Goal: Task Accomplishment & Management: Use online tool/utility

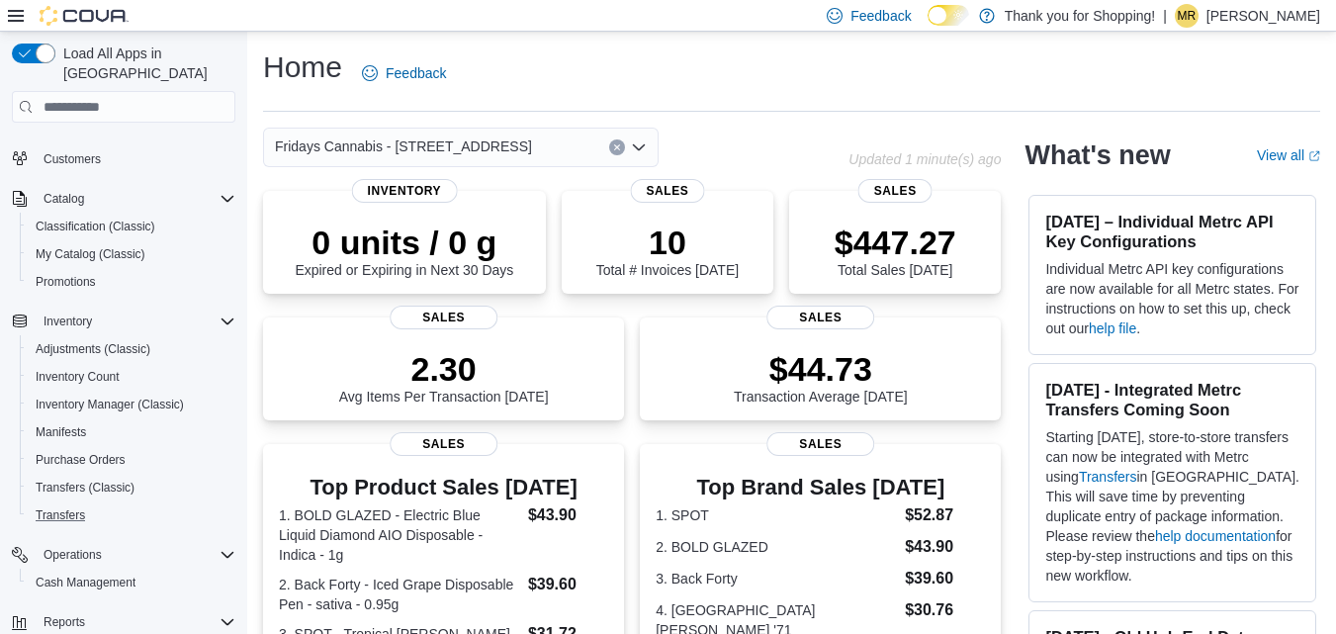
scroll to position [246, 0]
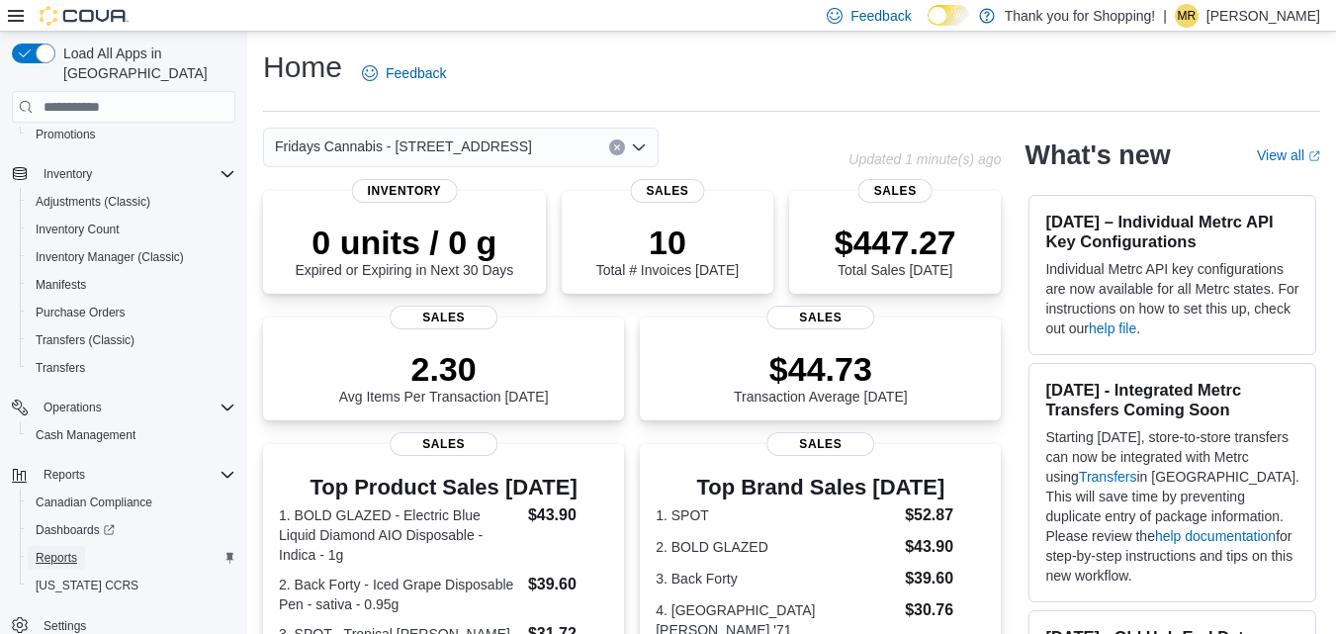
click at [68, 550] on span "Reports" at bounding box center [57, 558] width 42 height 16
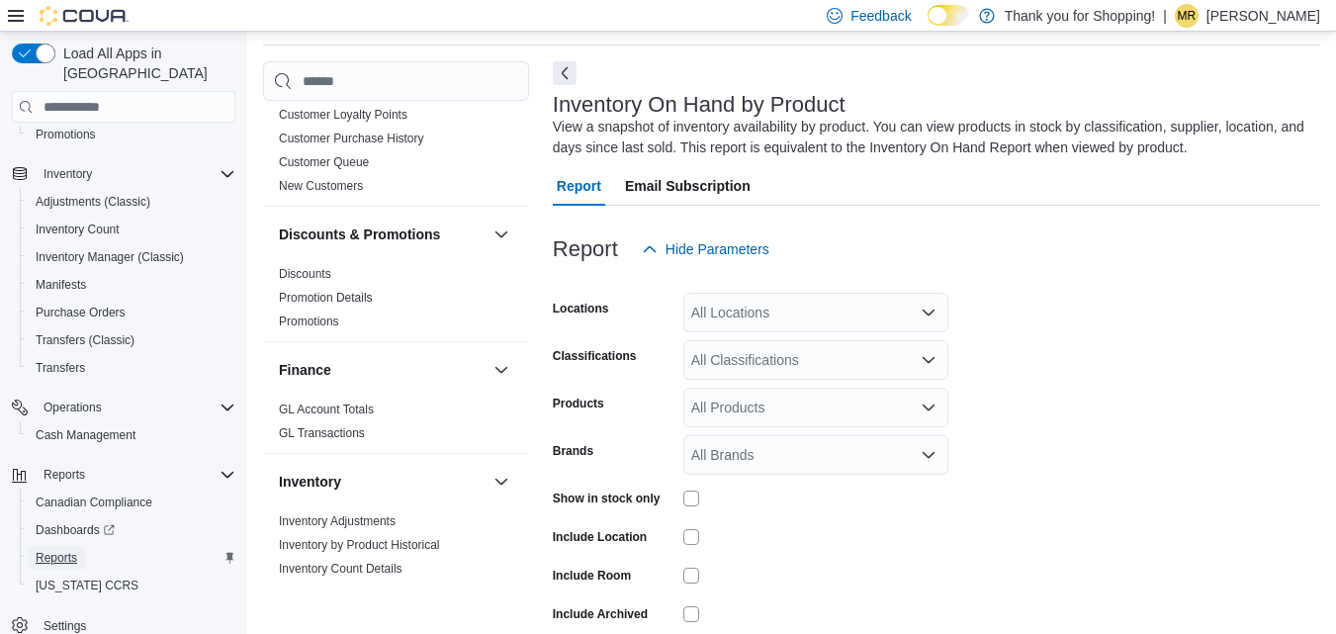
scroll to position [791, 0]
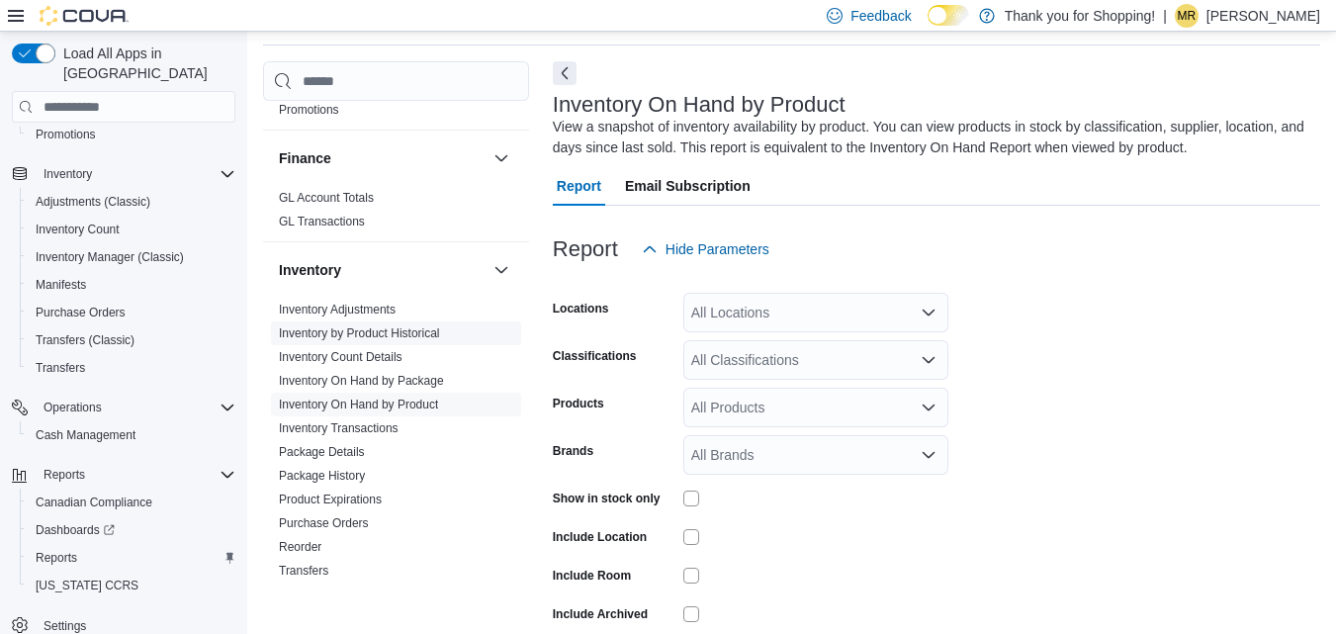
click at [410, 326] on link "Inventory by Product Historical" at bounding box center [359, 333] width 161 height 14
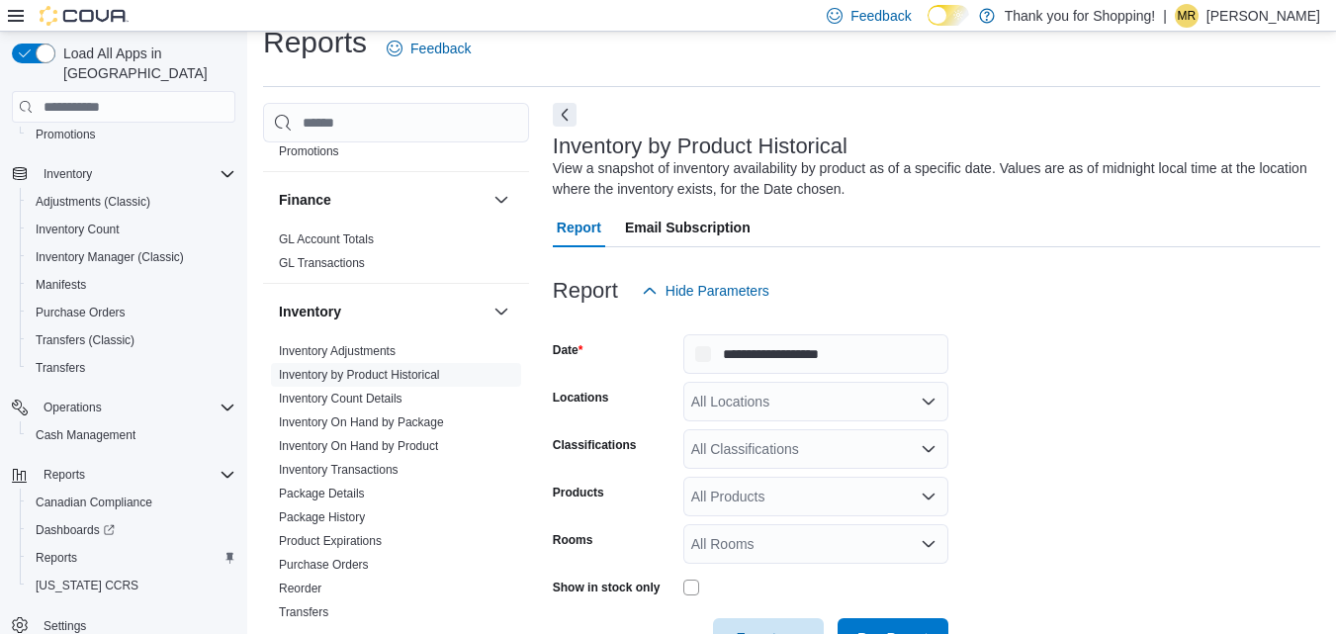
scroll to position [66, 0]
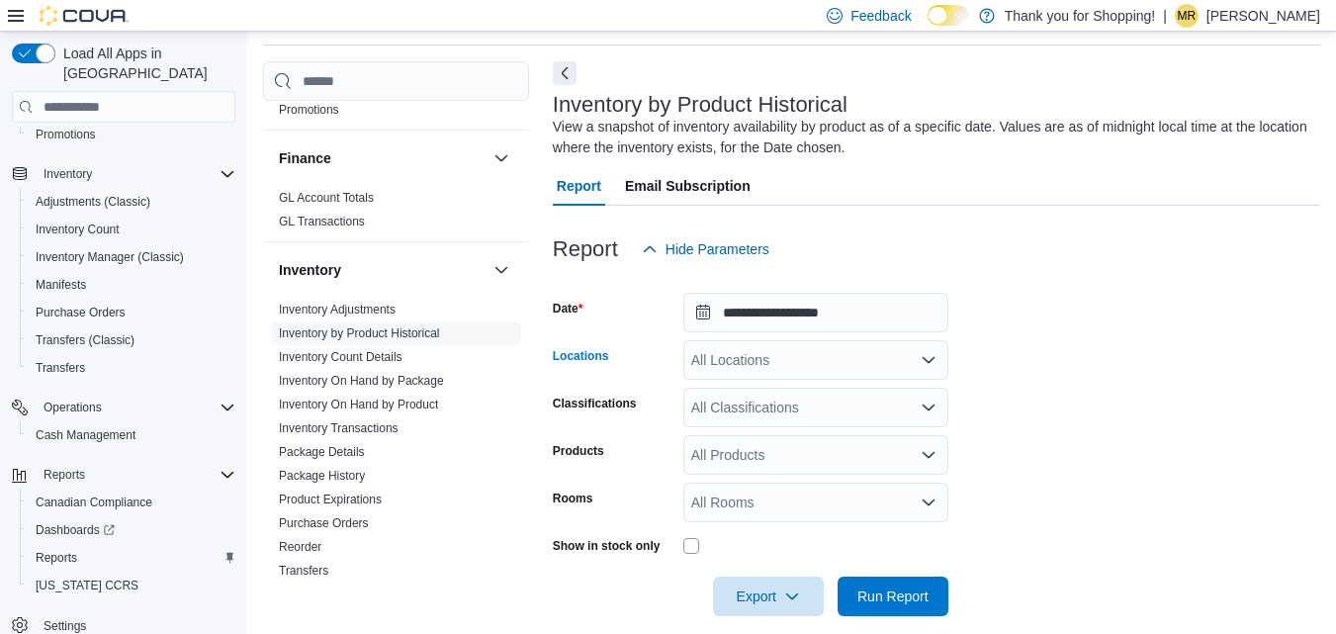
click at [802, 365] on div "All Locations" at bounding box center [816, 360] width 265 height 40
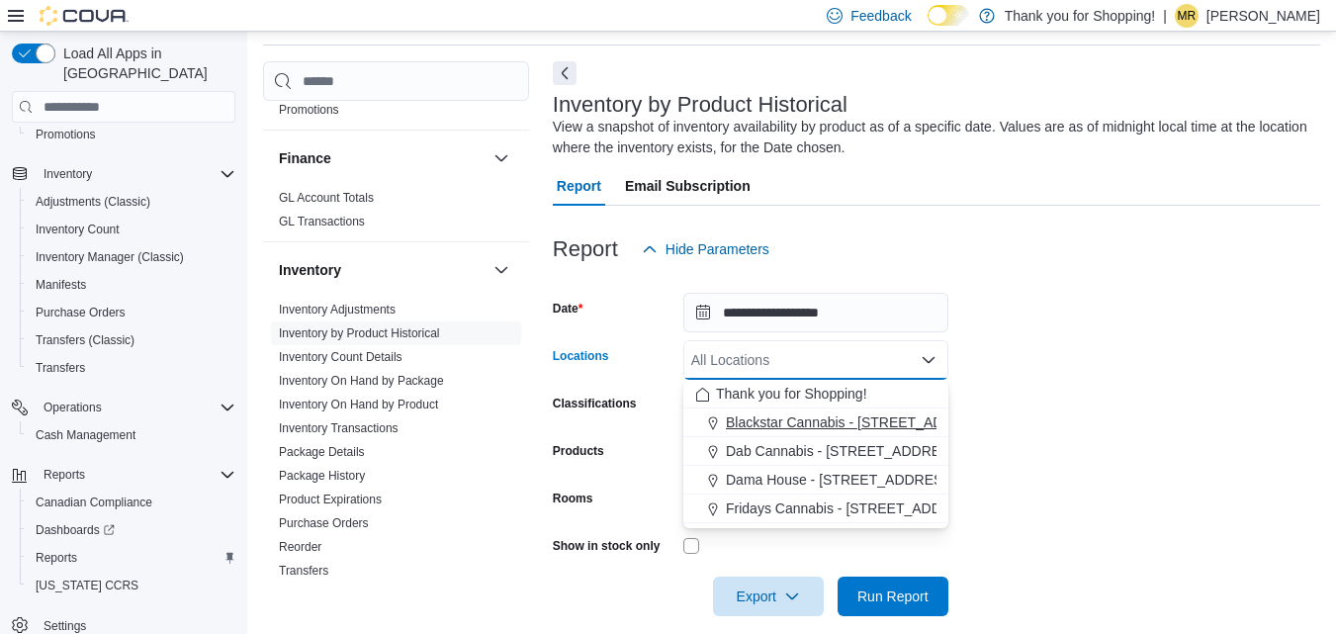
click at [776, 421] on span "Blackstar Cannabis - [STREET_ADDRESS] [GEOGRAPHIC_DATA]" at bounding box center [934, 422] width 416 height 20
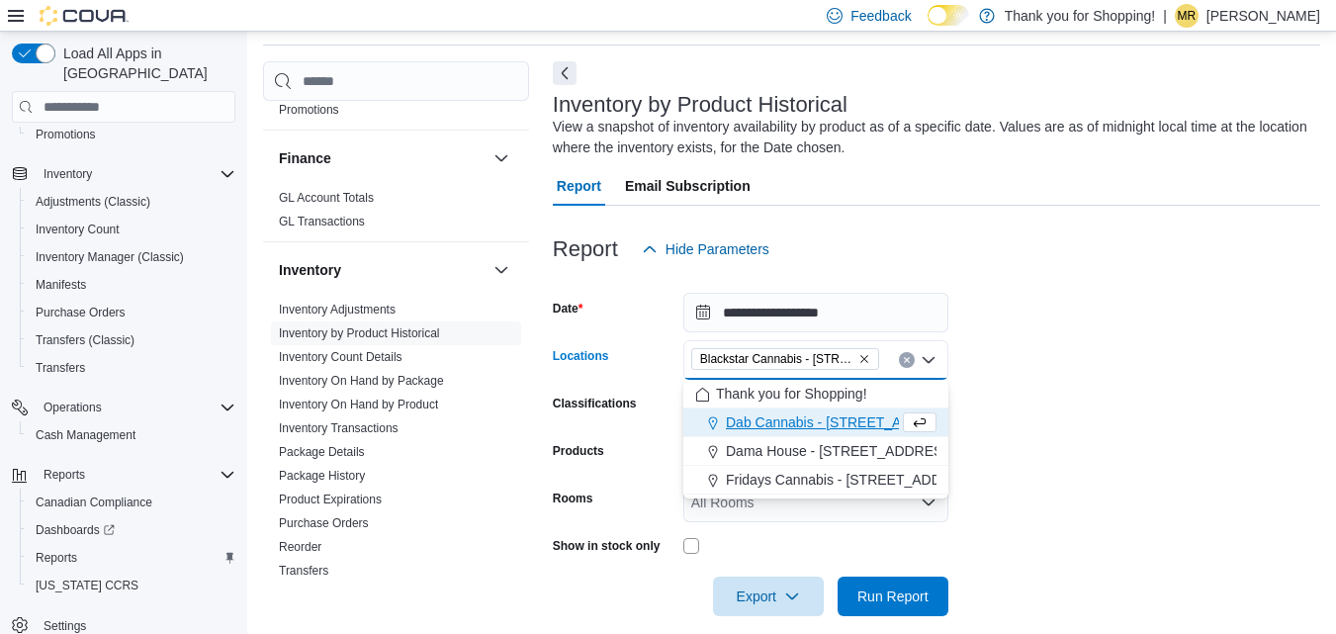
click at [1081, 410] on form "**********" at bounding box center [937, 442] width 768 height 347
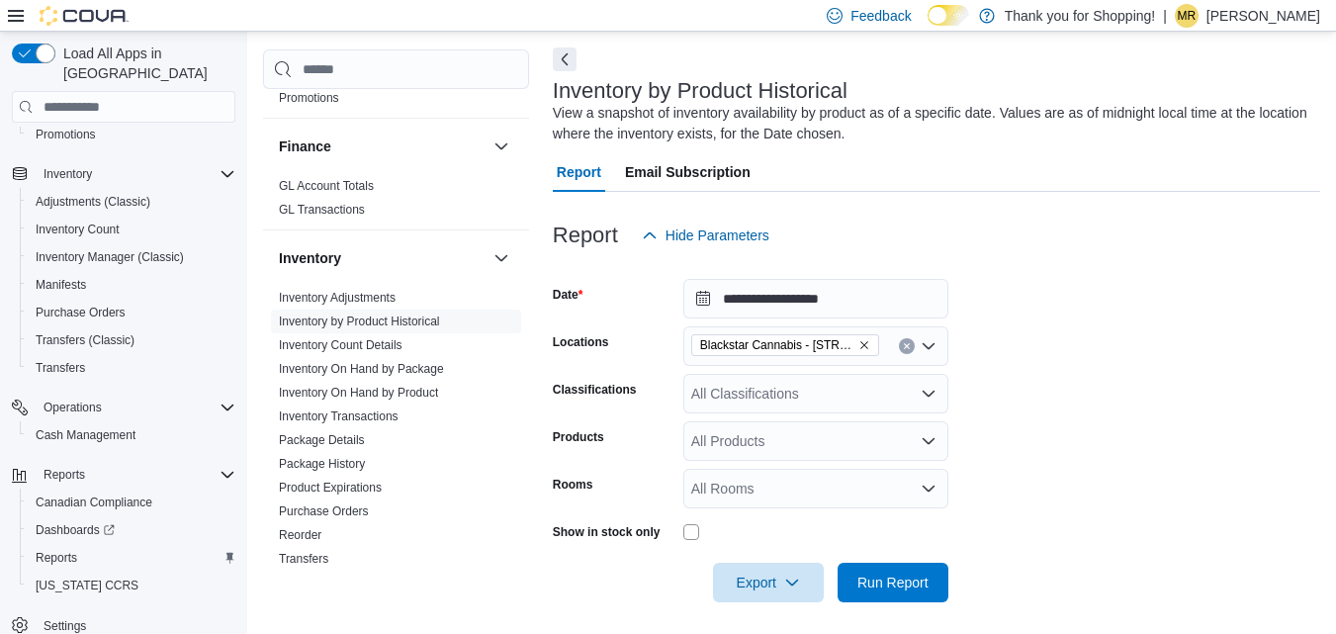
scroll to position [88, 0]
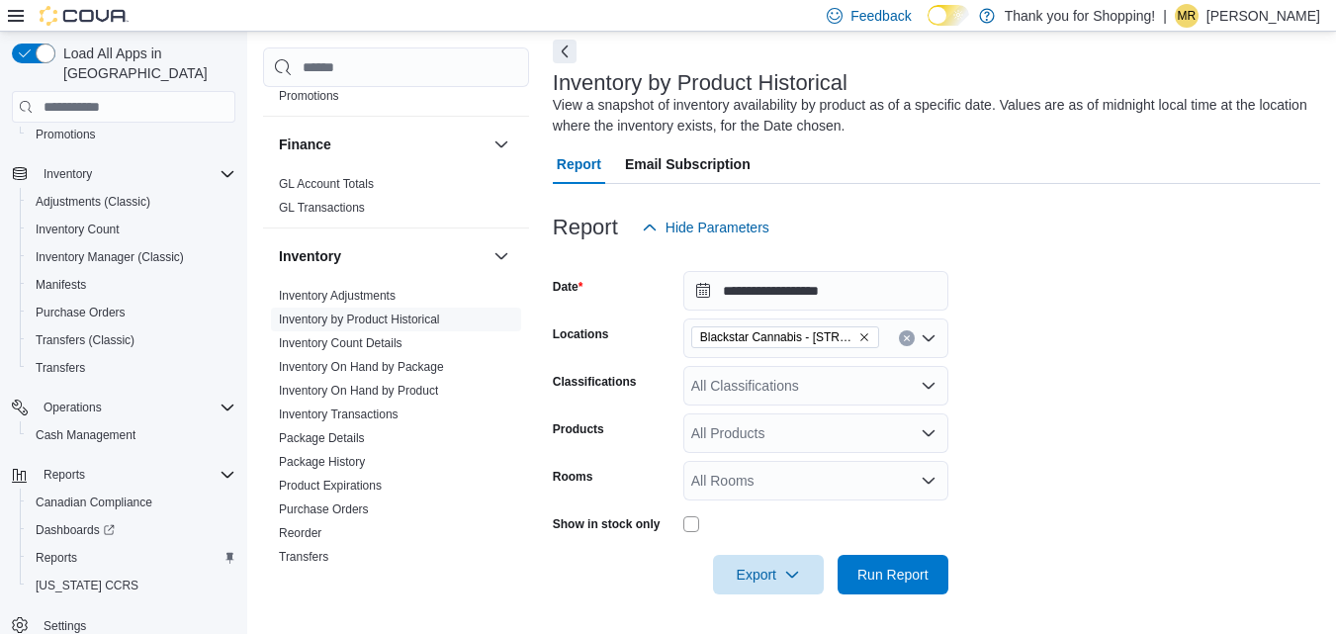
click at [796, 391] on div "All Classifications" at bounding box center [816, 386] width 265 height 40
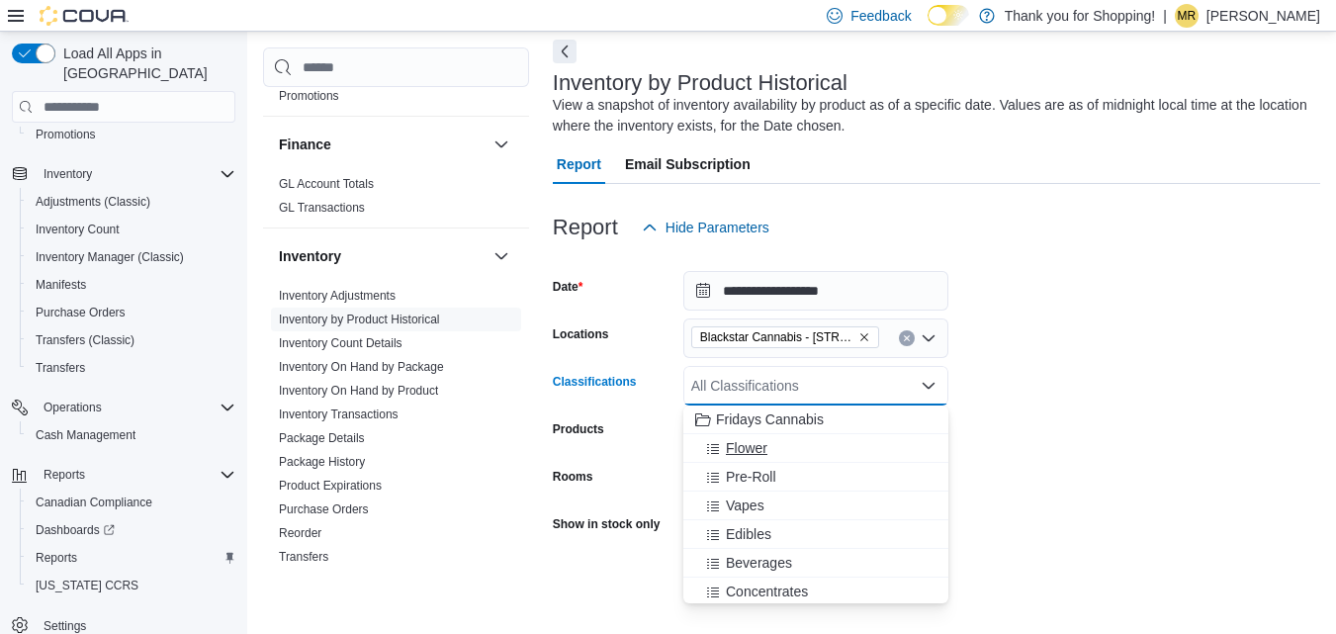
click at [755, 451] on span "Flower" at bounding box center [747, 448] width 42 height 20
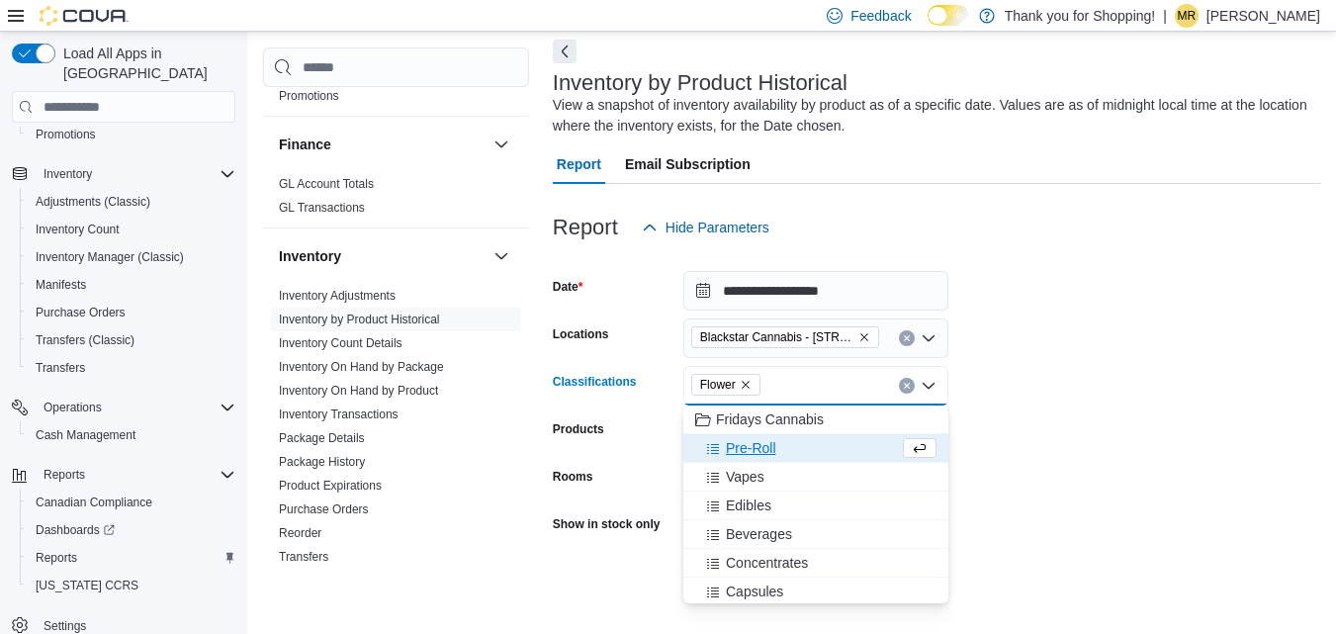
click at [755, 451] on span "Pre-Roll" at bounding box center [751, 448] width 50 height 20
click at [755, 451] on span "Vapes" at bounding box center [745, 448] width 39 height 20
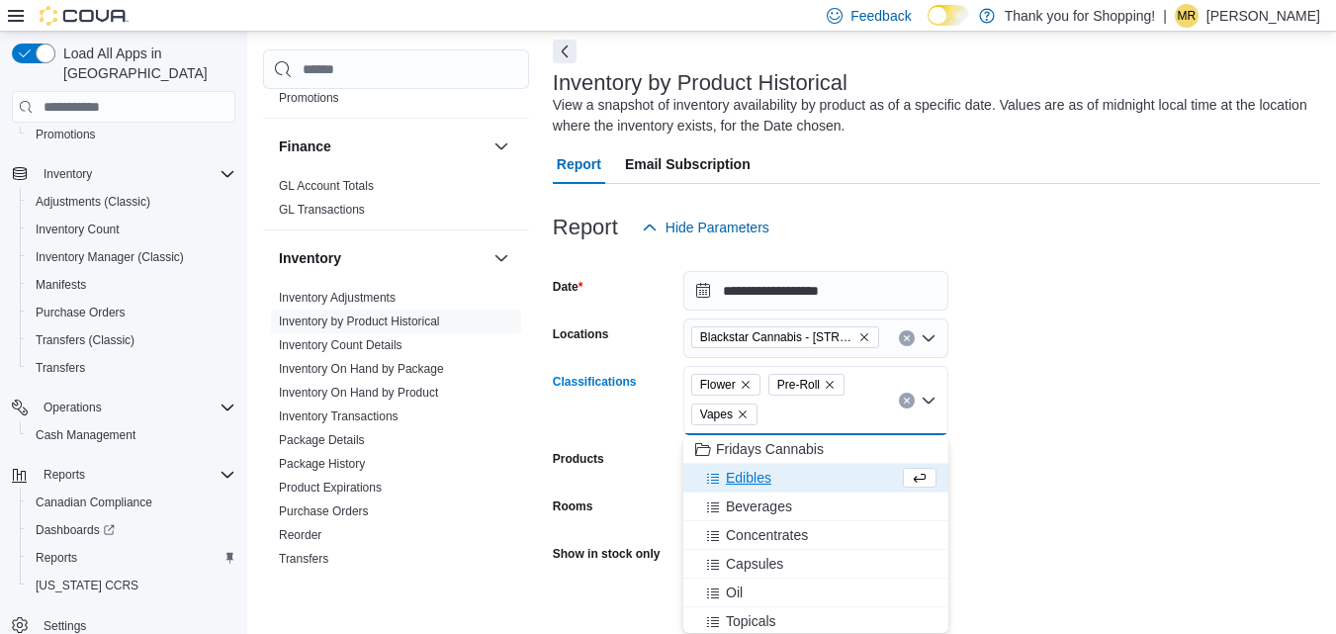
click at [749, 472] on span "Edibles" at bounding box center [749, 478] width 46 height 20
click at [749, 472] on span "Beverages" at bounding box center [759, 478] width 66 height 20
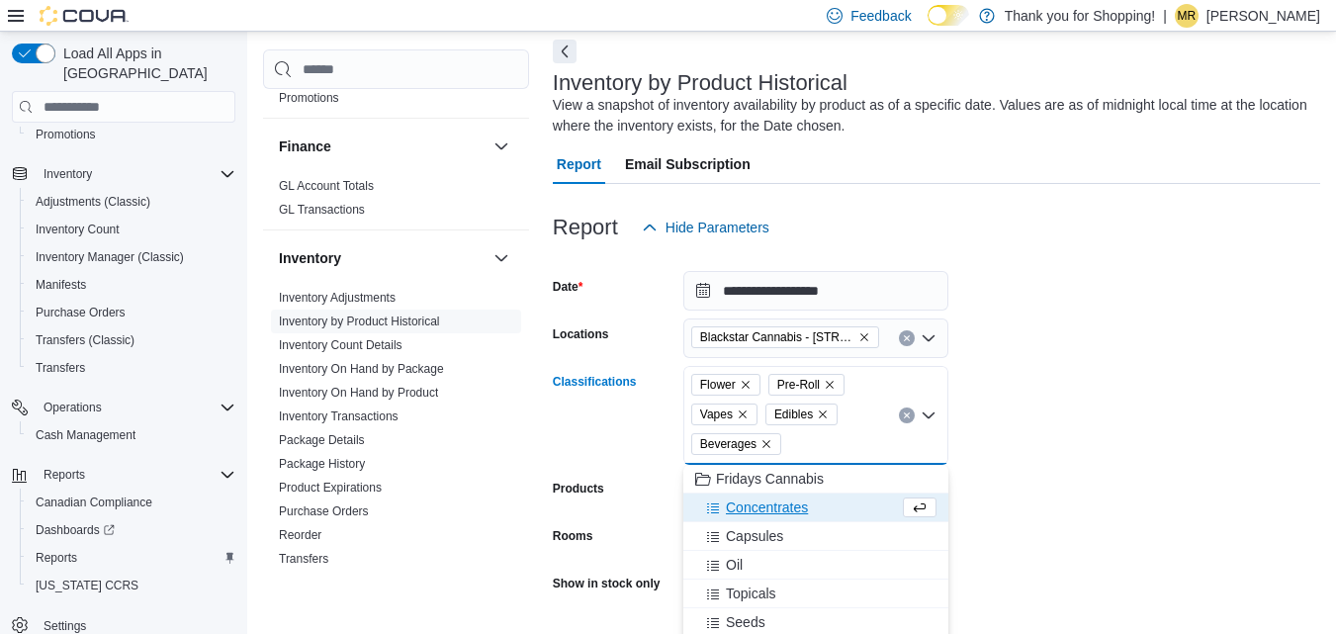
click at [755, 510] on span "Concentrates" at bounding box center [767, 508] width 82 height 20
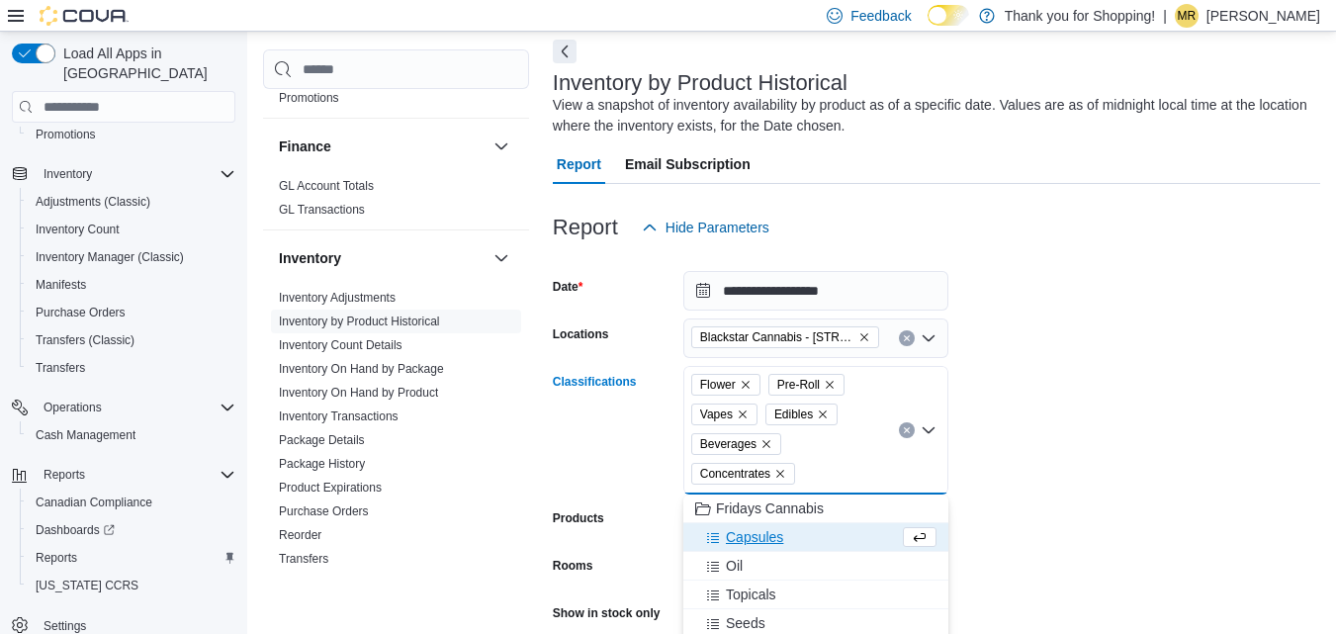
click at [757, 529] on span "Capsules" at bounding box center [754, 537] width 57 height 20
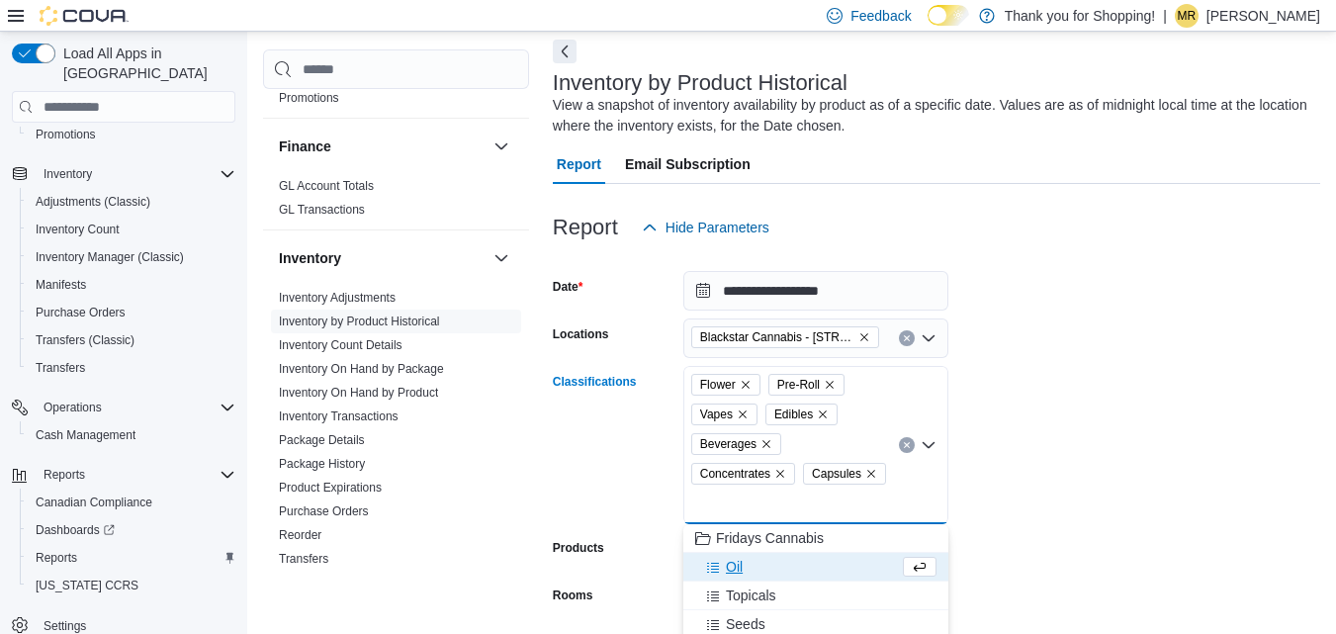
click at [760, 553] on button "Oil" at bounding box center [816, 567] width 265 height 29
click at [771, 560] on span "Topicals" at bounding box center [751, 567] width 50 height 20
click at [765, 568] on span "Seeds" at bounding box center [746, 567] width 40 height 20
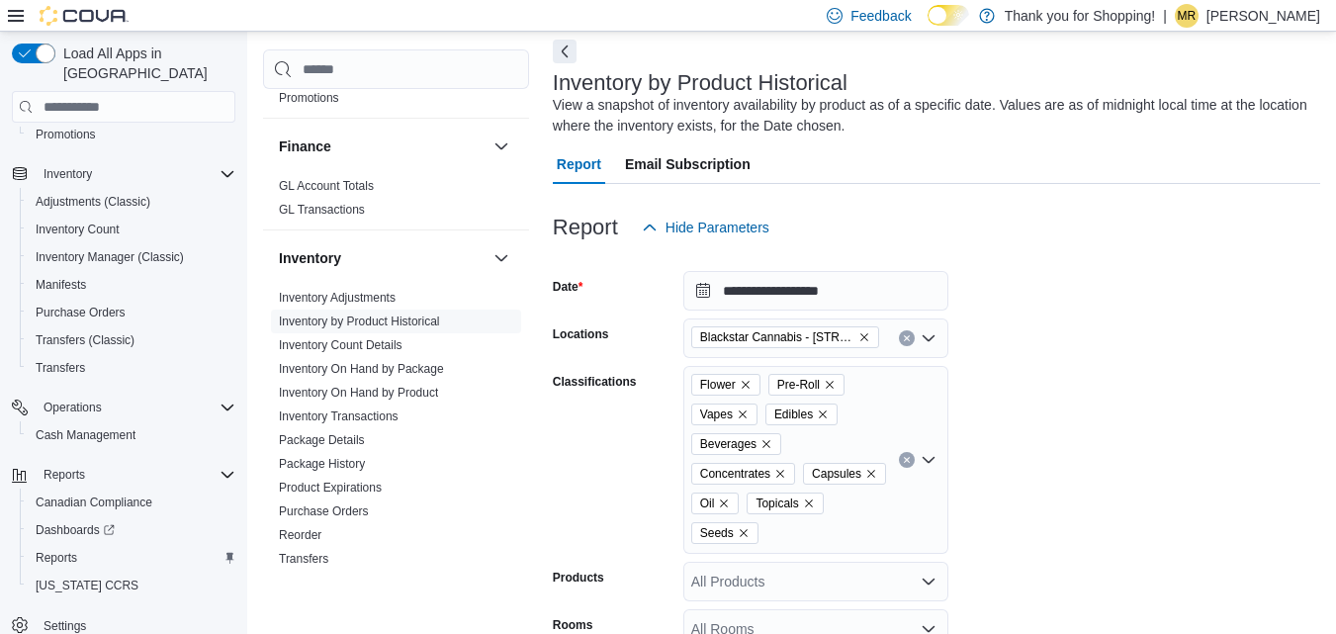
click at [1131, 519] on form "**********" at bounding box center [937, 495] width 768 height 496
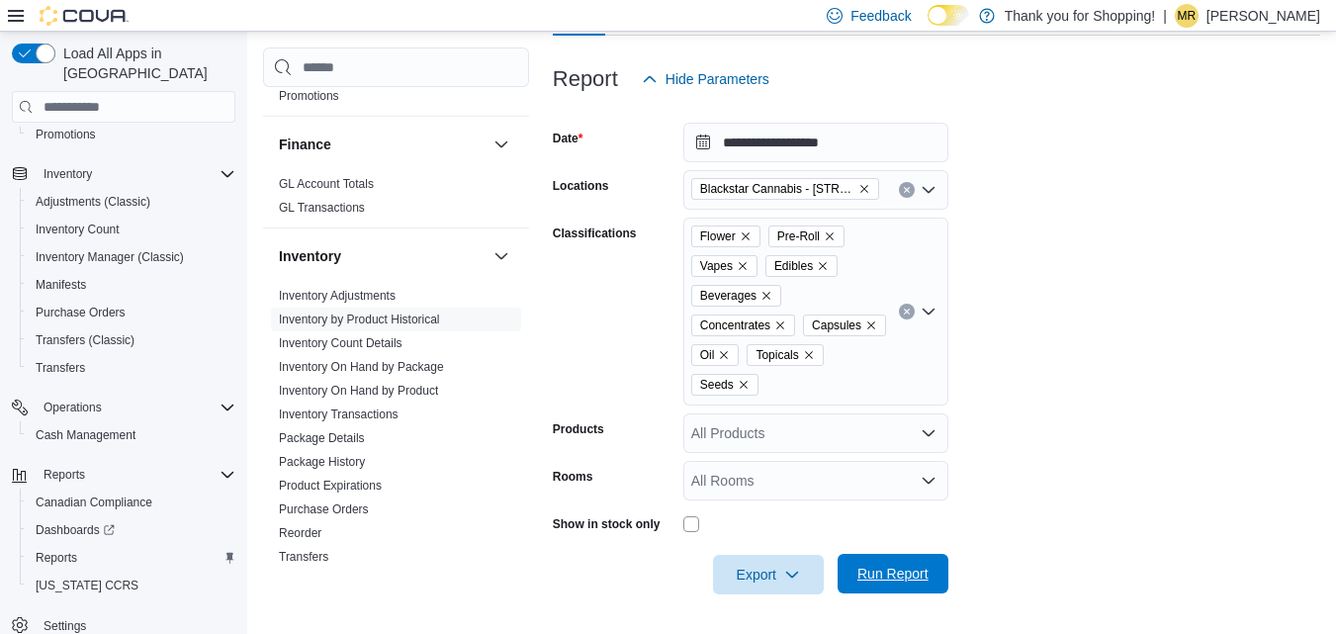
click at [870, 578] on span "Run Report" at bounding box center [893, 574] width 71 height 20
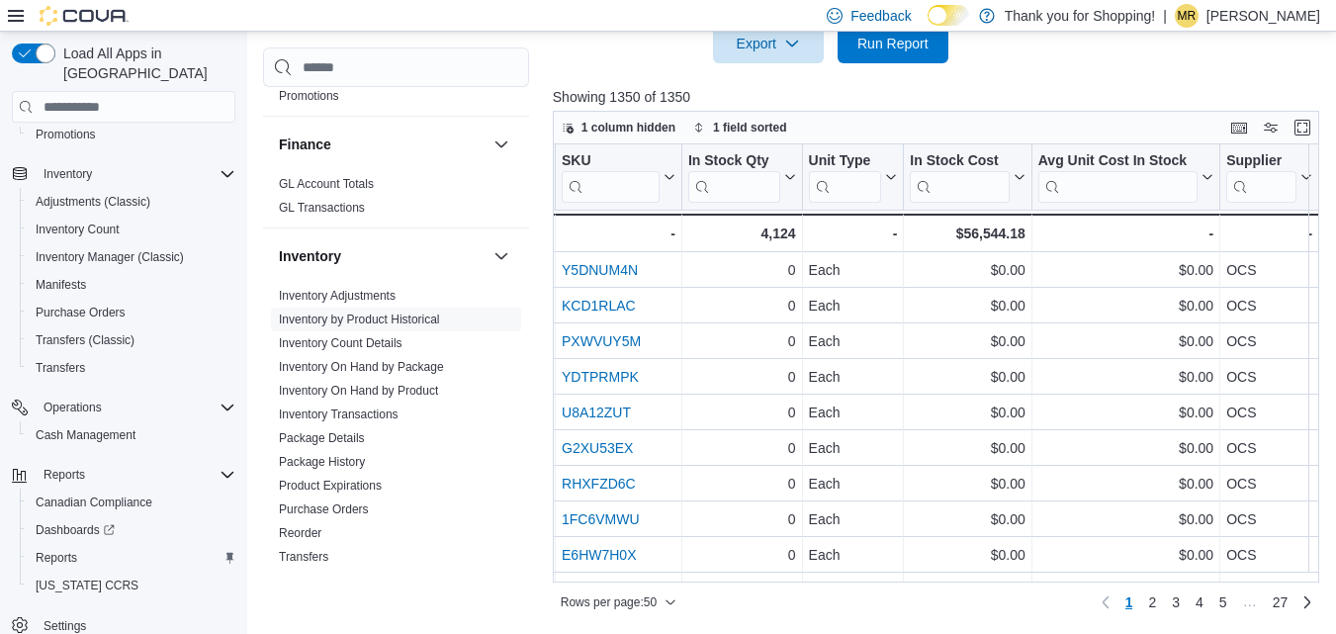
scroll to position [0, 928]
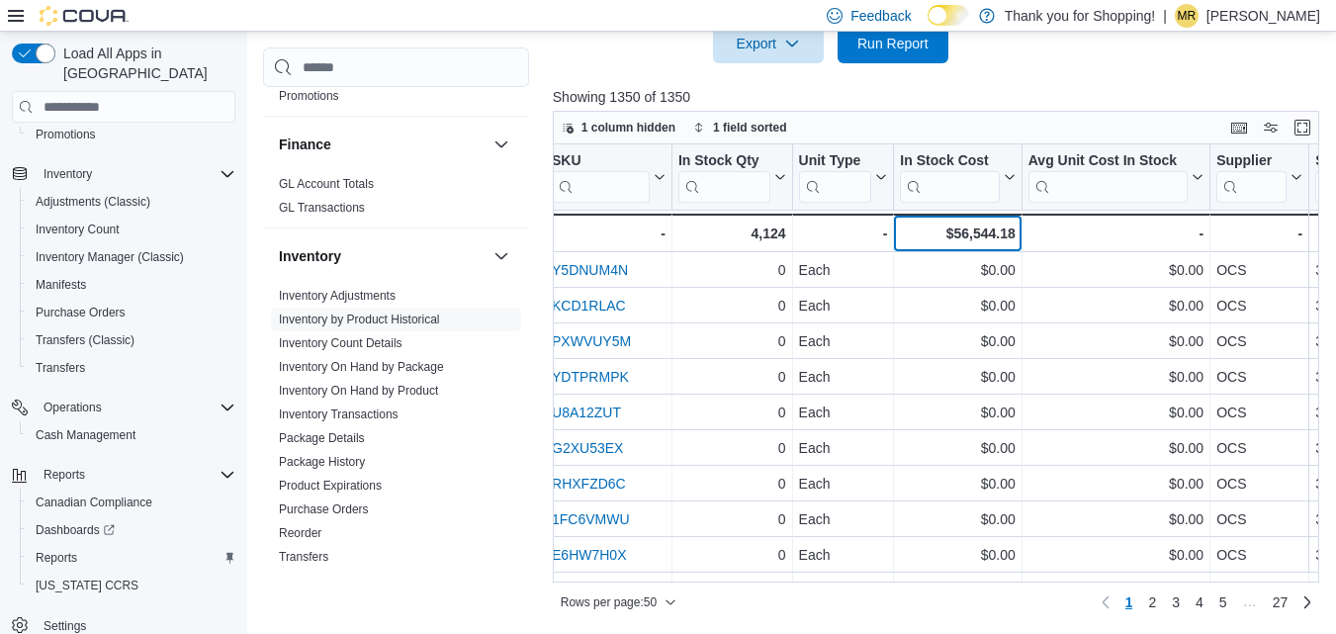
click at [990, 233] on div "$56,544.18" at bounding box center [957, 234] width 115 height 24
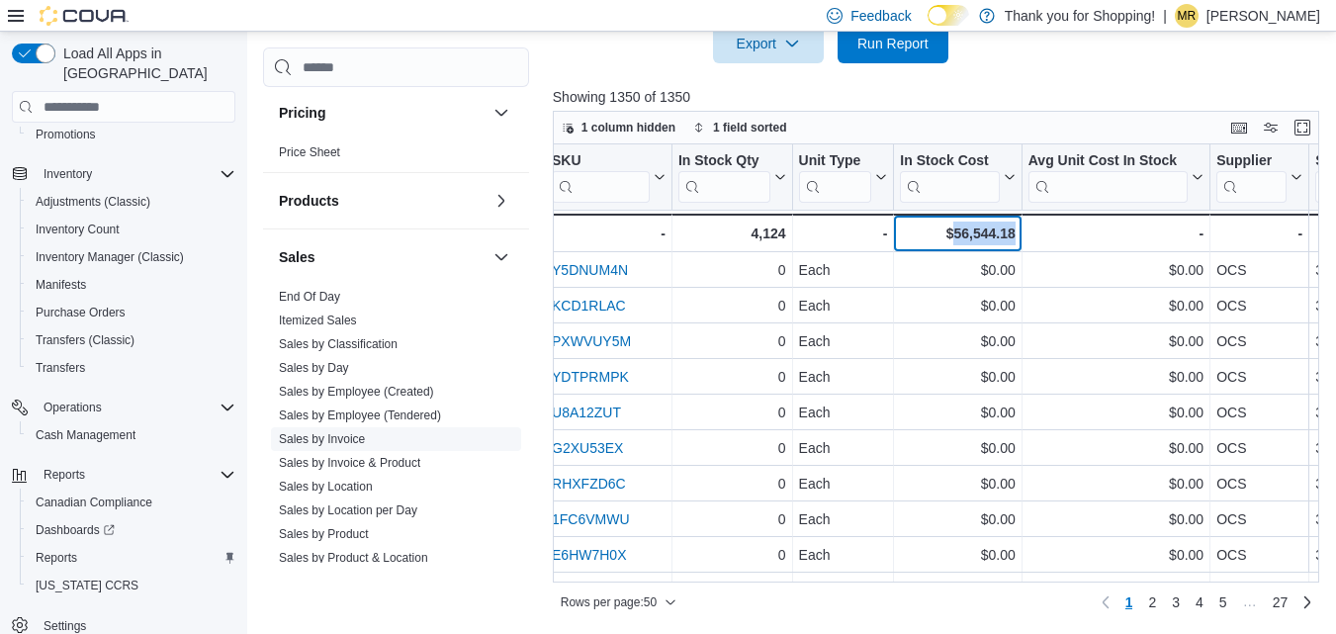
scroll to position [1663, 0]
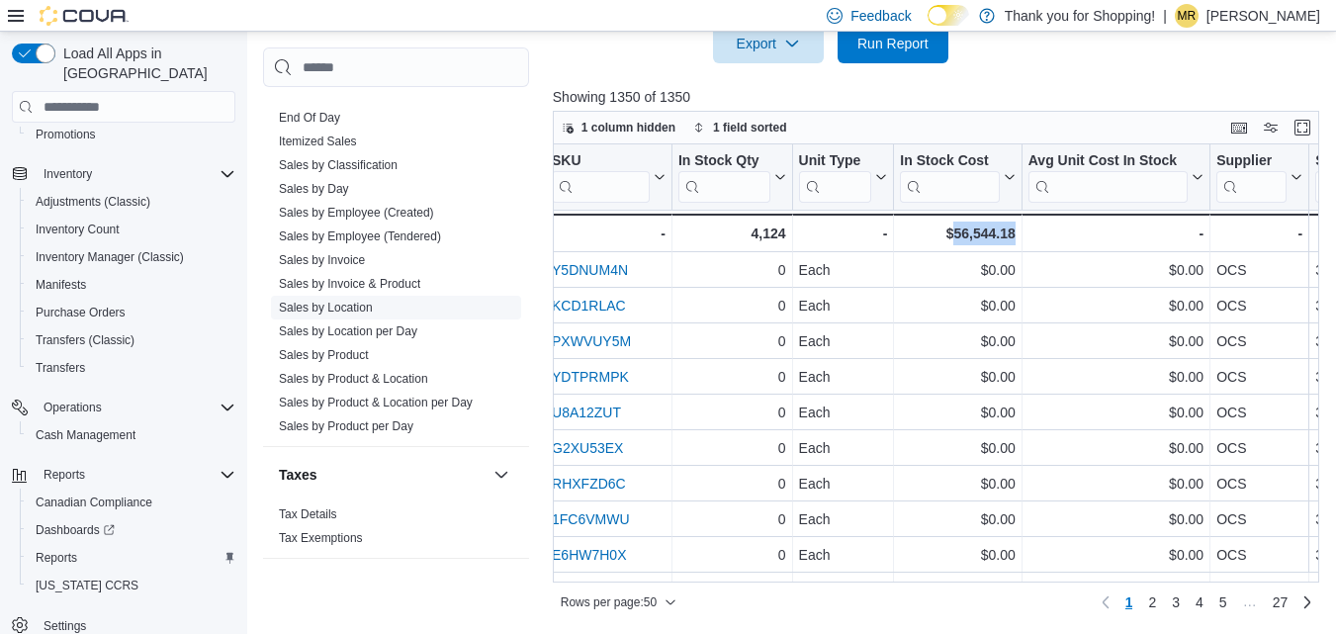
click at [348, 301] on link "Sales by Location" at bounding box center [326, 308] width 94 height 14
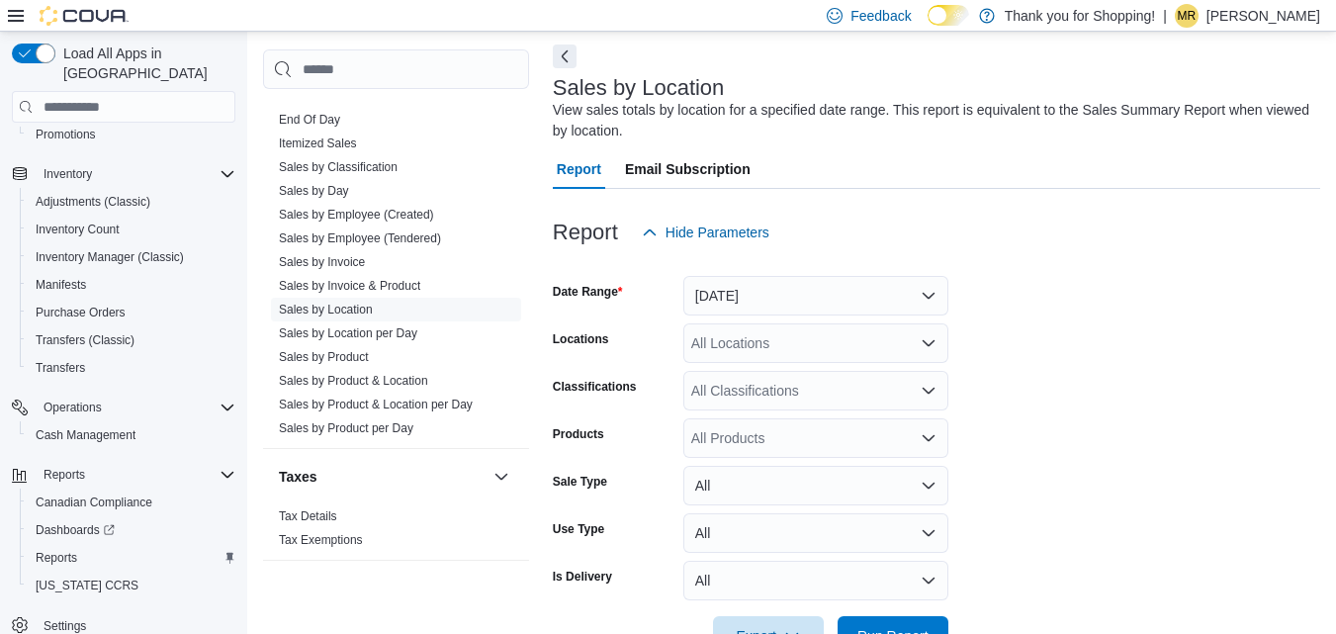
scroll to position [66, 0]
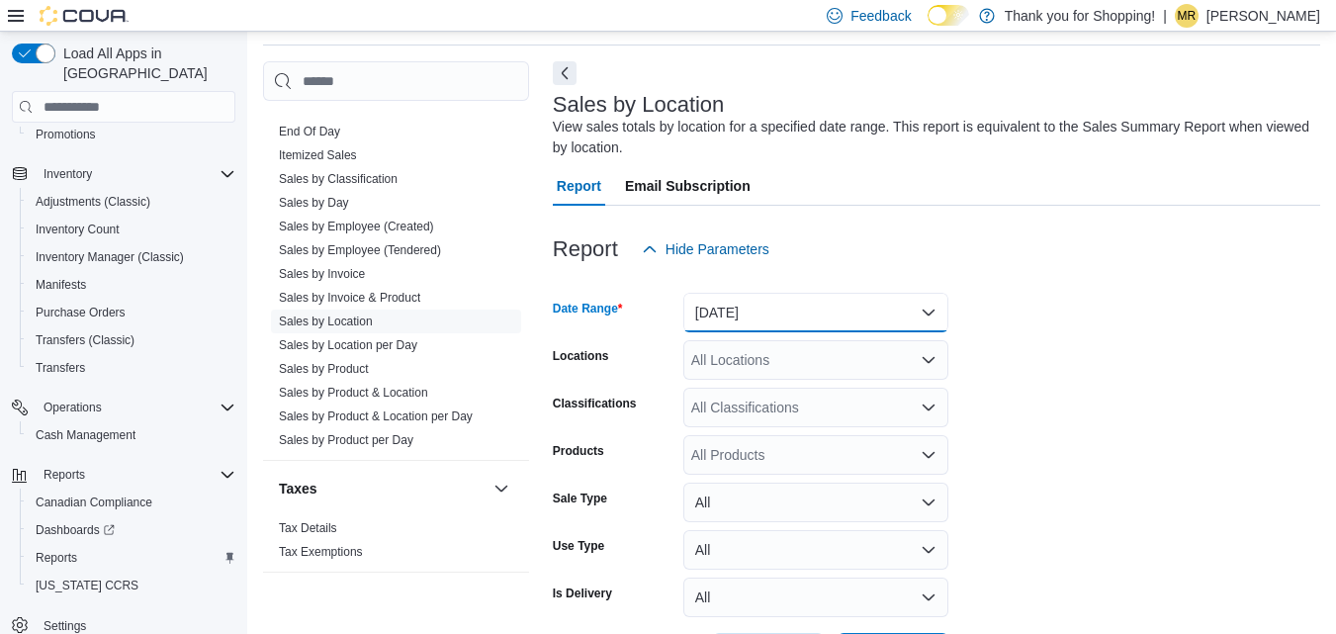
click at [771, 311] on button "[DATE]" at bounding box center [816, 313] width 265 height 40
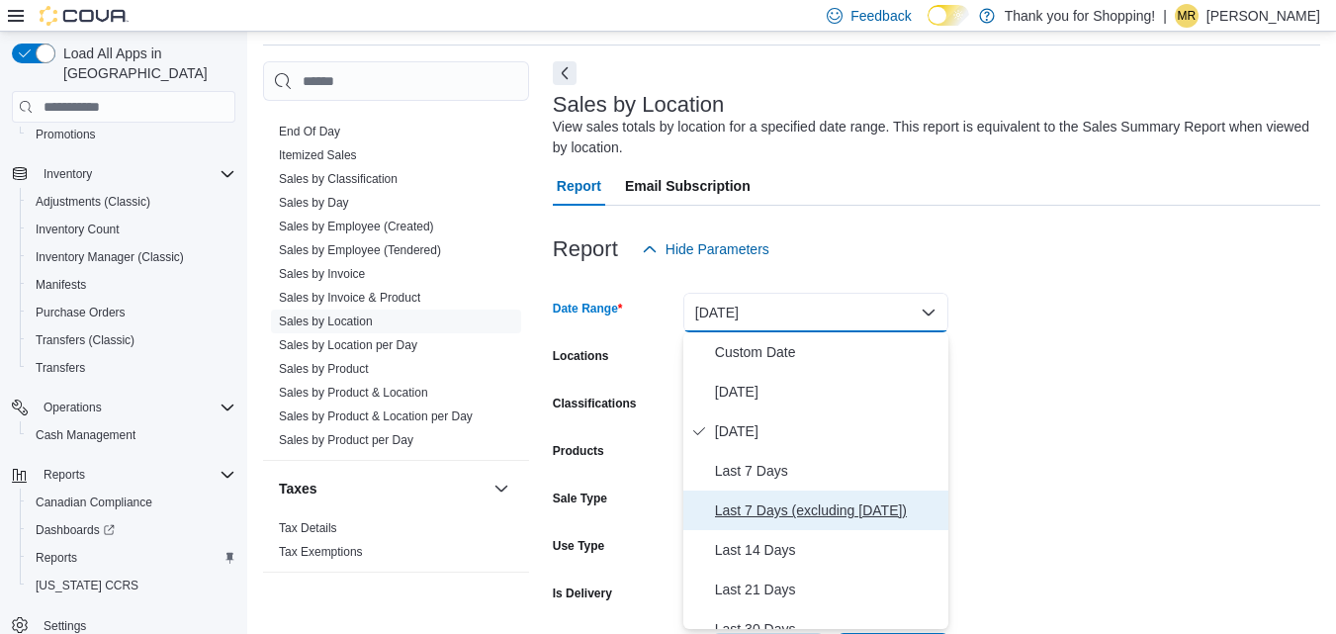
click at [822, 499] on span "Last 7 Days (excluding [DATE])" at bounding box center [828, 511] width 226 height 24
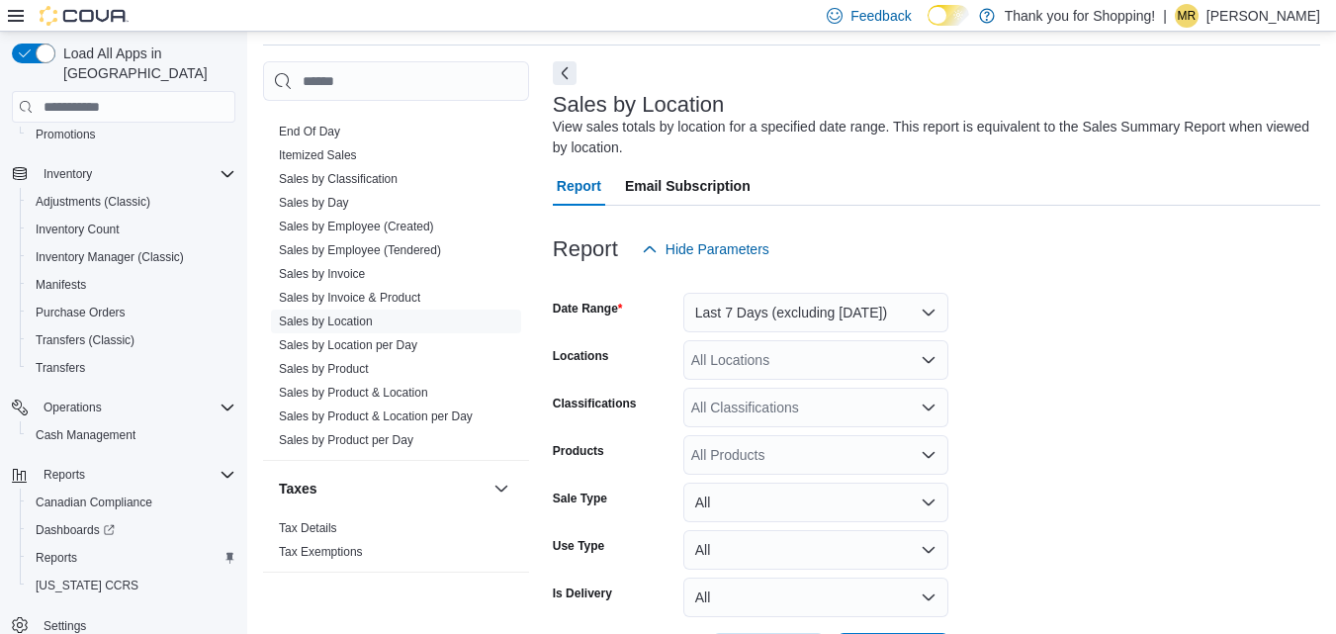
click at [1272, 470] on form "Date Range Last 7 Days (excluding [DATE]) Locations All Locations Classificatio…" at bounding box center [937, 471] width 768 height 404
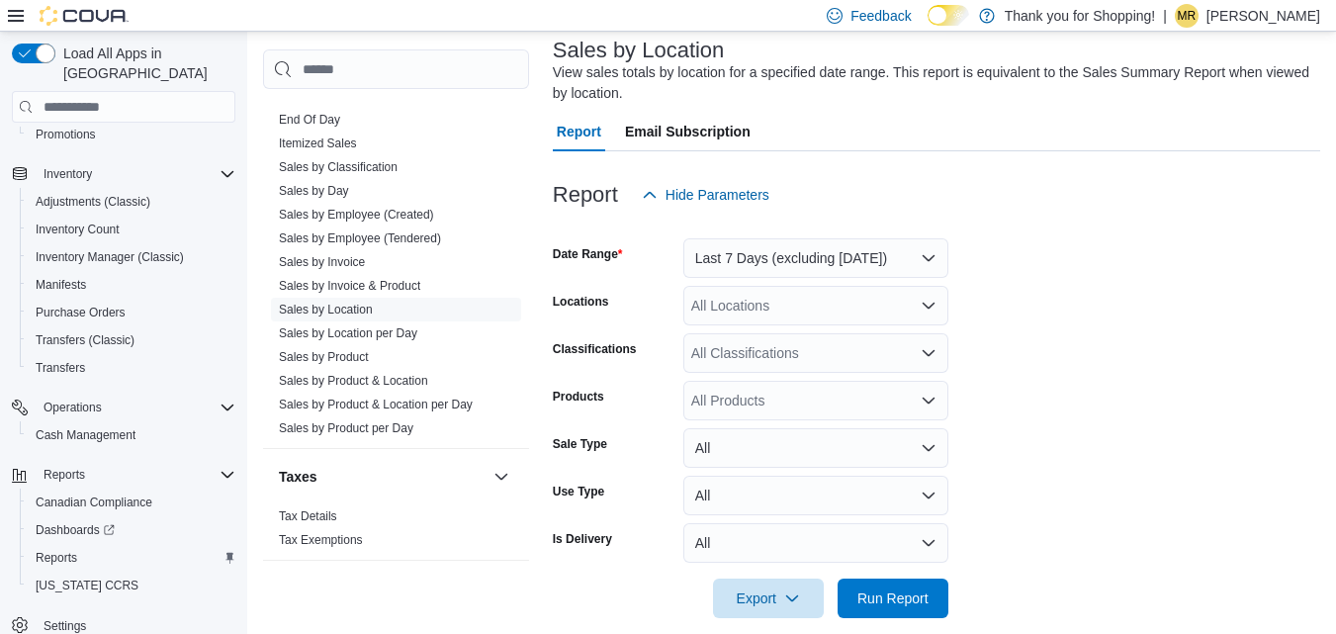
scroll to position [144, 0]
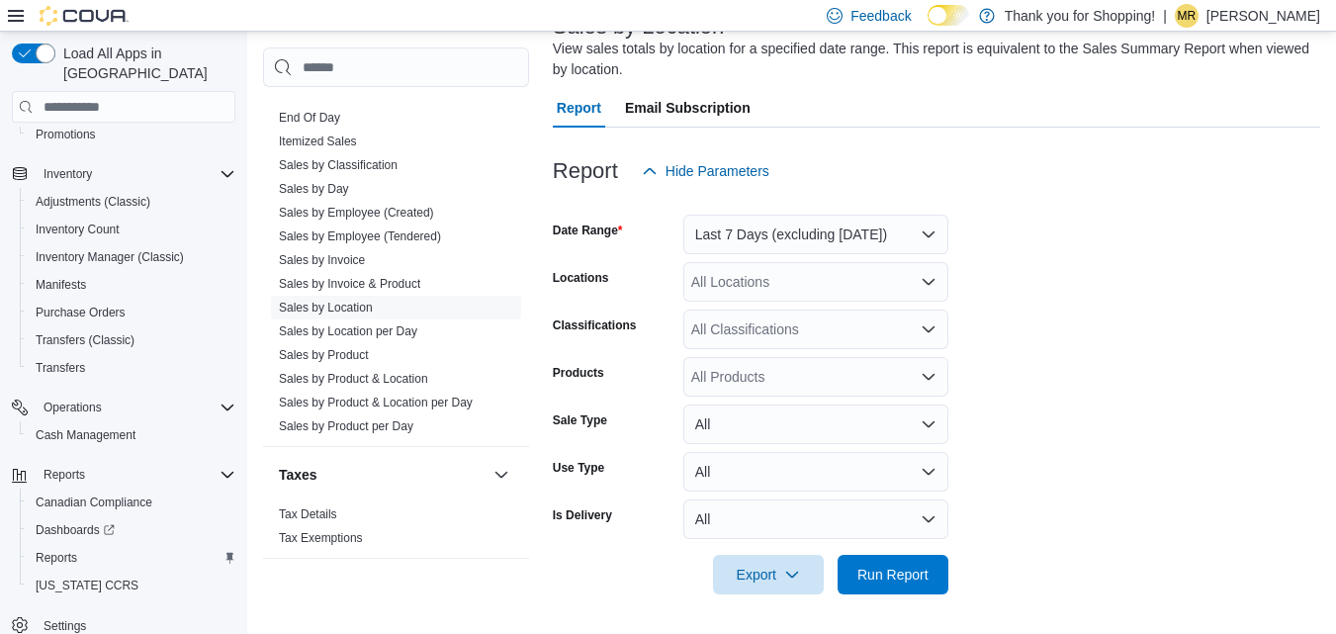
click at [887, 266] on div "All Locations" at bounding box center [816, 282] width 265 height 40
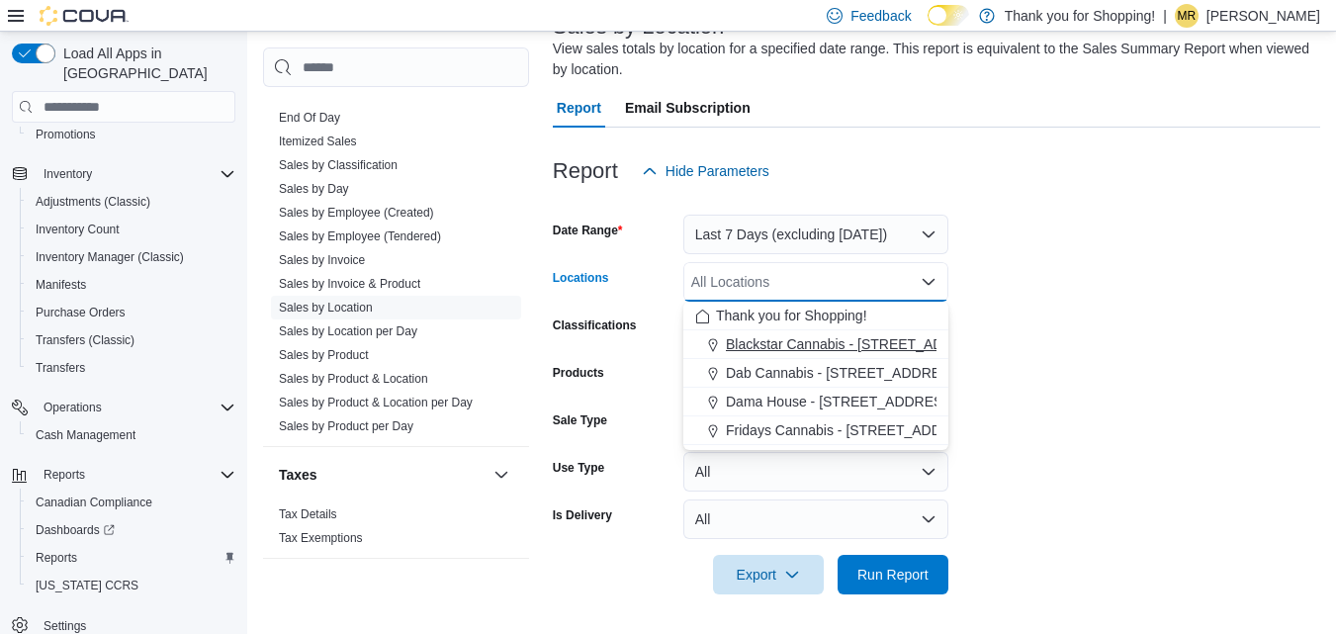
click at [797, 336] on span "Blackstar Cannabis - [STREET_ADDRESS] [GEOGRAPHIC_DATA]" at bounding box center [934, 344] width 416 height 20
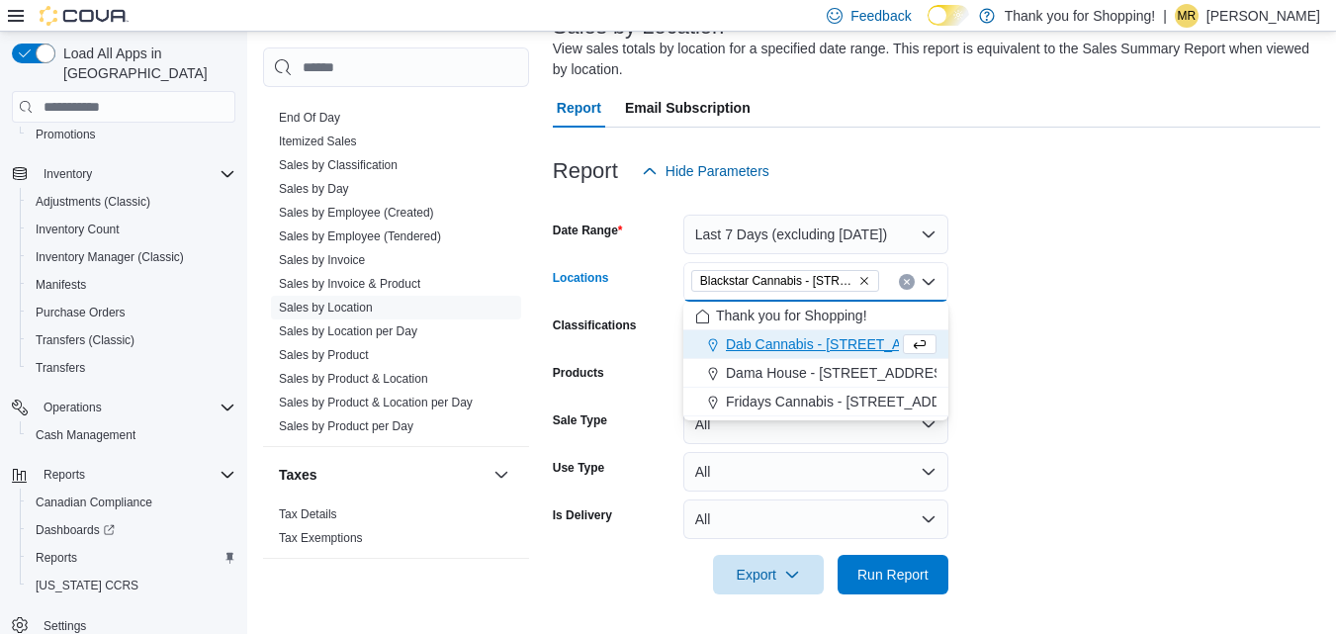
click at [1036, 346] on form "Date Range Last 7 Days (excluding [DATE]) Locations Blackstar Cannabis - [STREE…" at bounding box center [937, 393] width 768 height 404
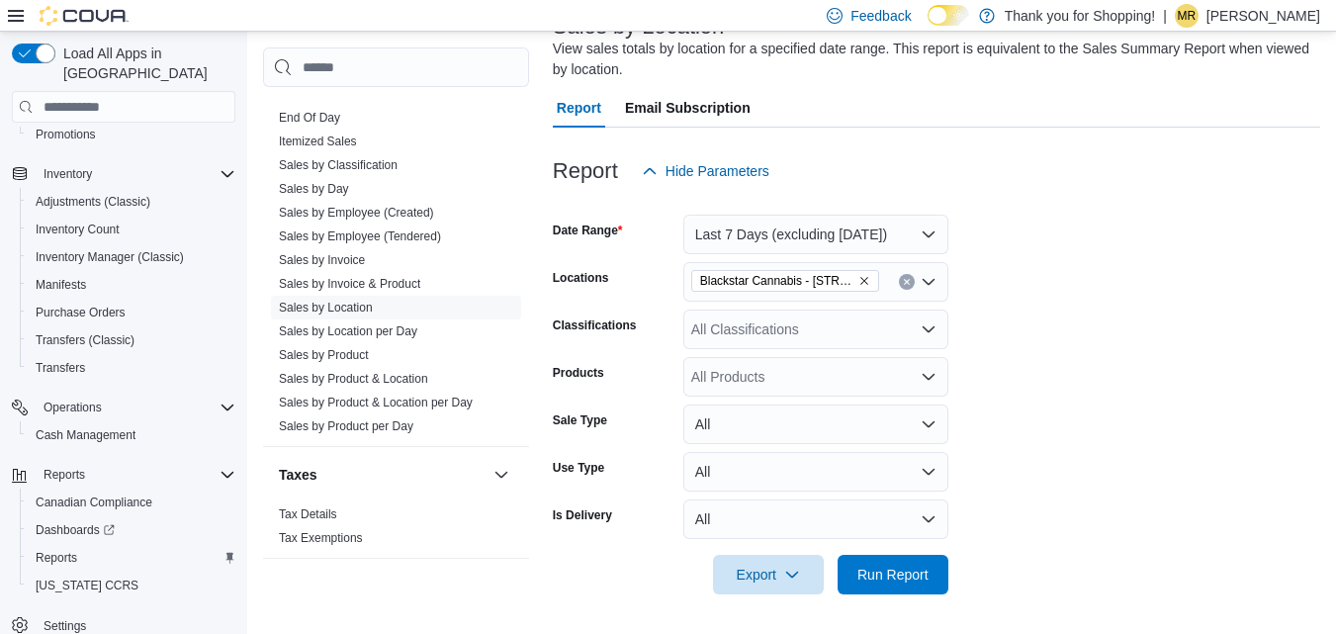
click at [750, 304] on form "Date Range Last 7 Days (excluding [DATE]) Locations Blackstar Cannabis - [STREE…" at bounding box center [937, 393] width 768 height 404
click at [753, 316] on div "All Classifications" at bounding box center [816, 330] width 265 height 40
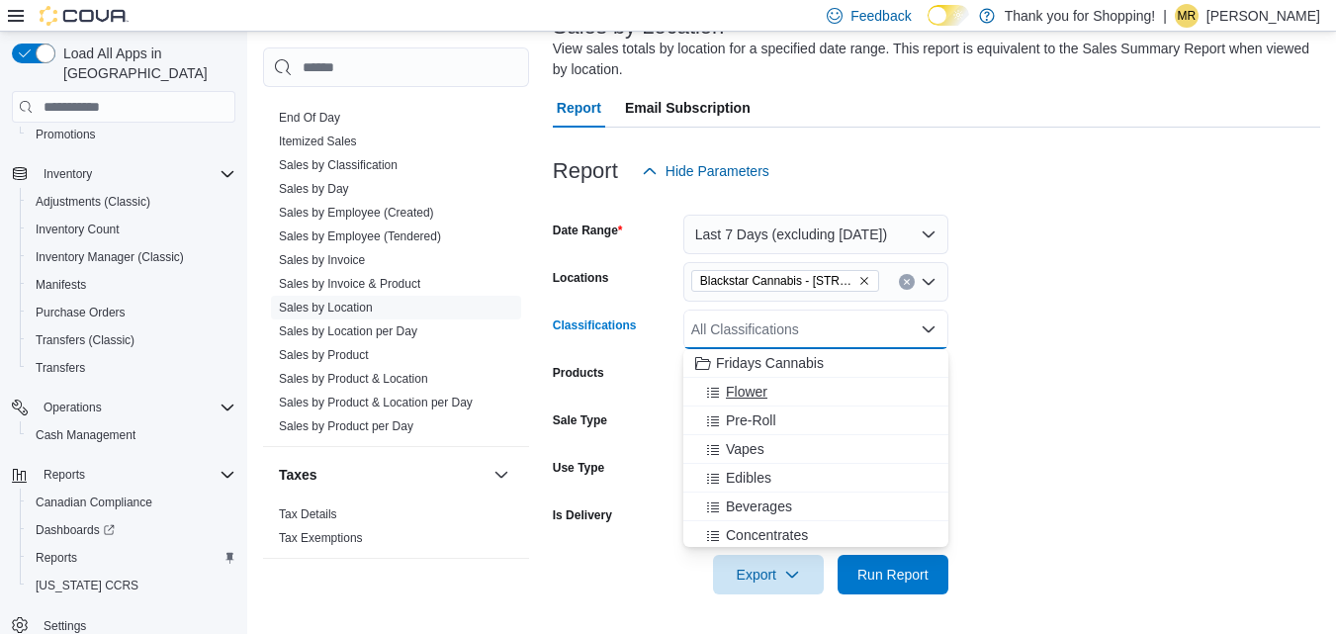
click at [734, 390] on span "Flower" at bounding box center [747, 392] width 42 height 20
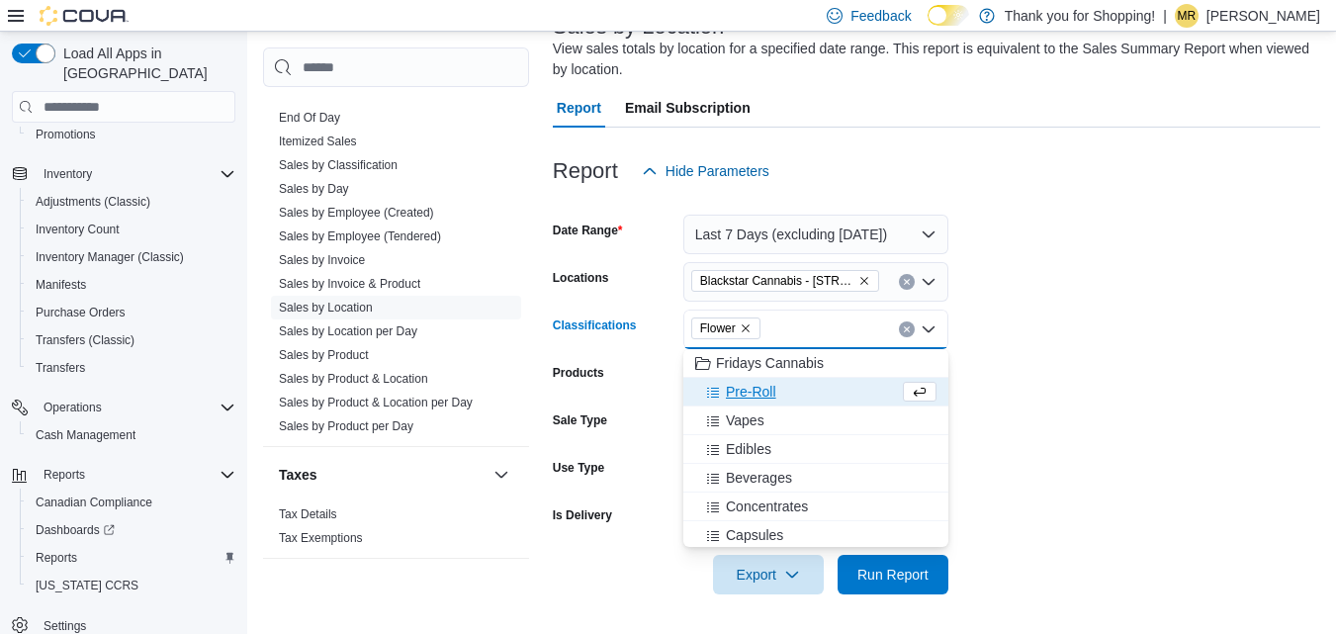
click at [734, 390] on span "Pre-Roll" at bounding box center [751, 392] width 50 height 20
click at [735, 393] on span "Vapes" at bounding box center [745, 392] width 39 height 20
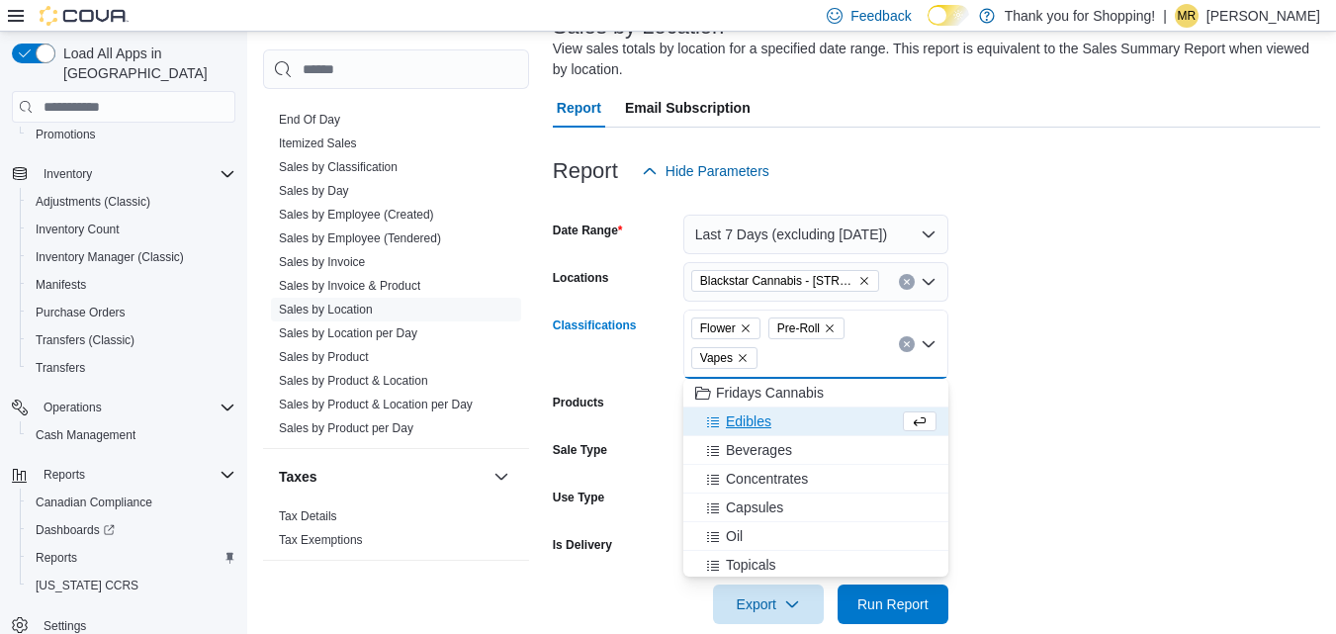
click at [751, 421] on span "Edibles" at bounding box center [749, 421] width 46 height 20
click at [772, 418] on span "Beverages" at bounding box center [759, 421] width 66 height 20
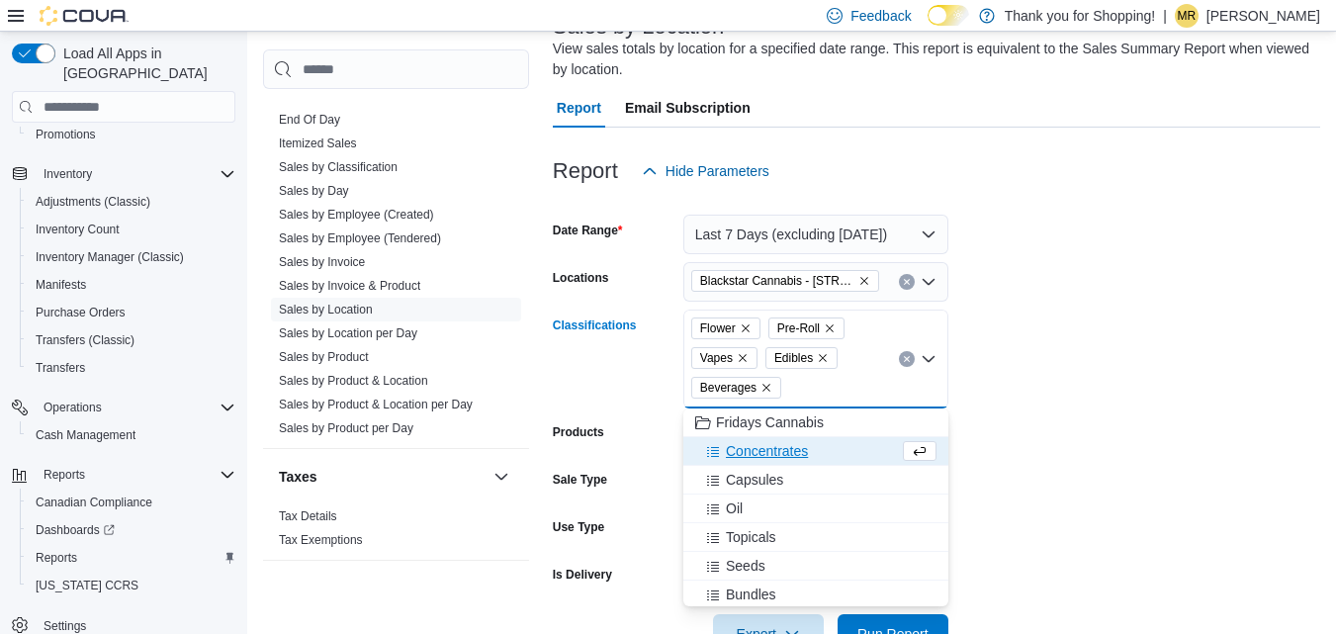
click at [783, 450] on span "Concentrates" at bounding box center [767, 451] width 82 height 20
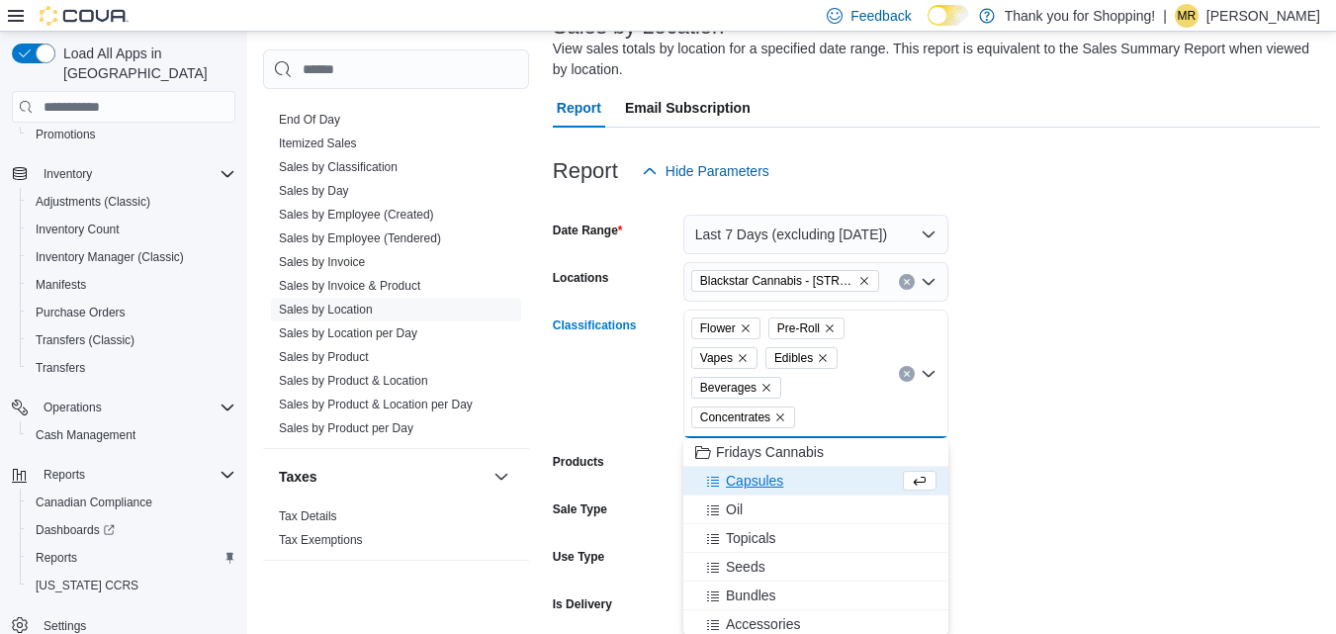
click at [766, 476] on span "Capsules" at bounding box center [754, 481] width 57 height 20
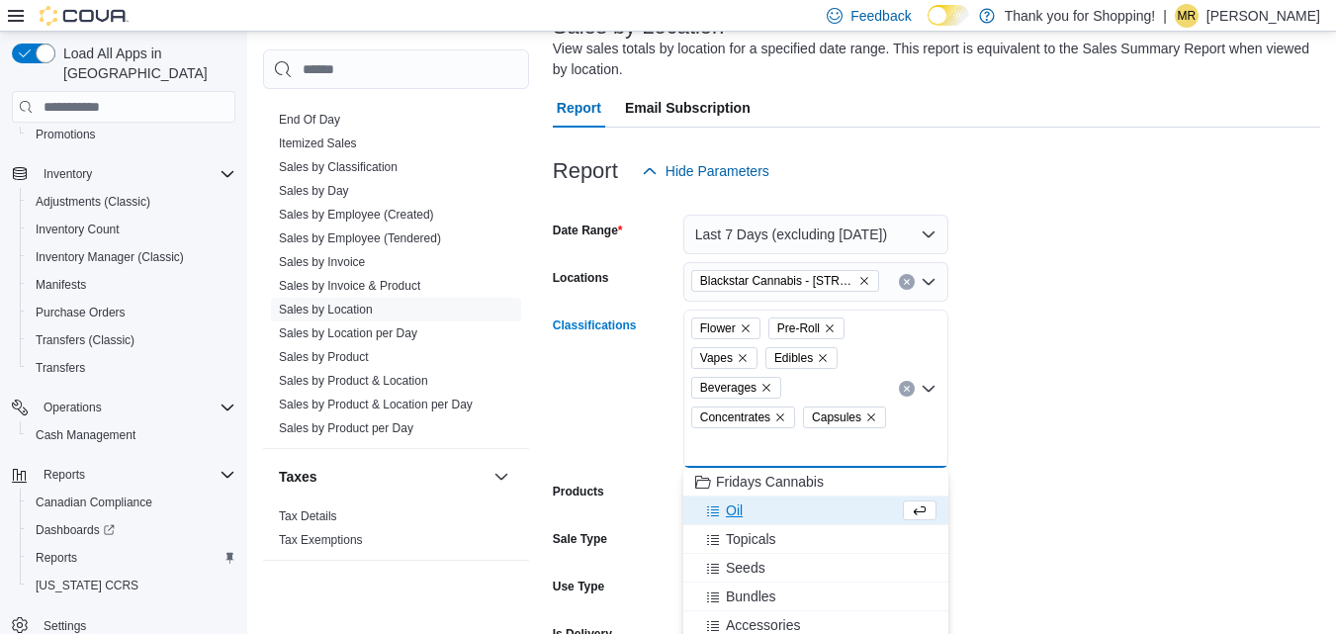
click at [758, 511] on div "Oil" at bounding box center [797, 511] width 204 height 20
click at [770, 518] on span "Topicals" at bounding box center [751, 511] width 50 height 20
click at [764, 506] on span "Seeds" at bounding box center [746, 511] width 40 height 20
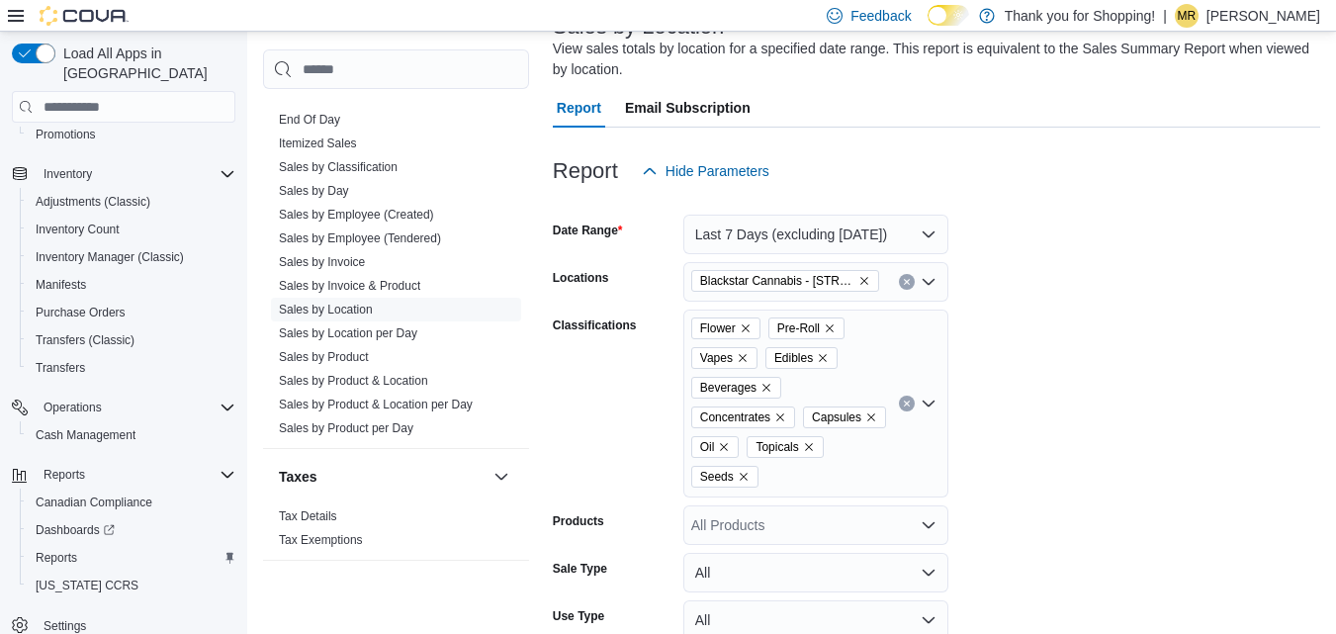
click at [1109, 450] on form "Date Range Last 7 Days (excluding [DATE]) Locations Blackstar Cannabis - [STREE…" at bounding box center [937, 467] width 768 height 552
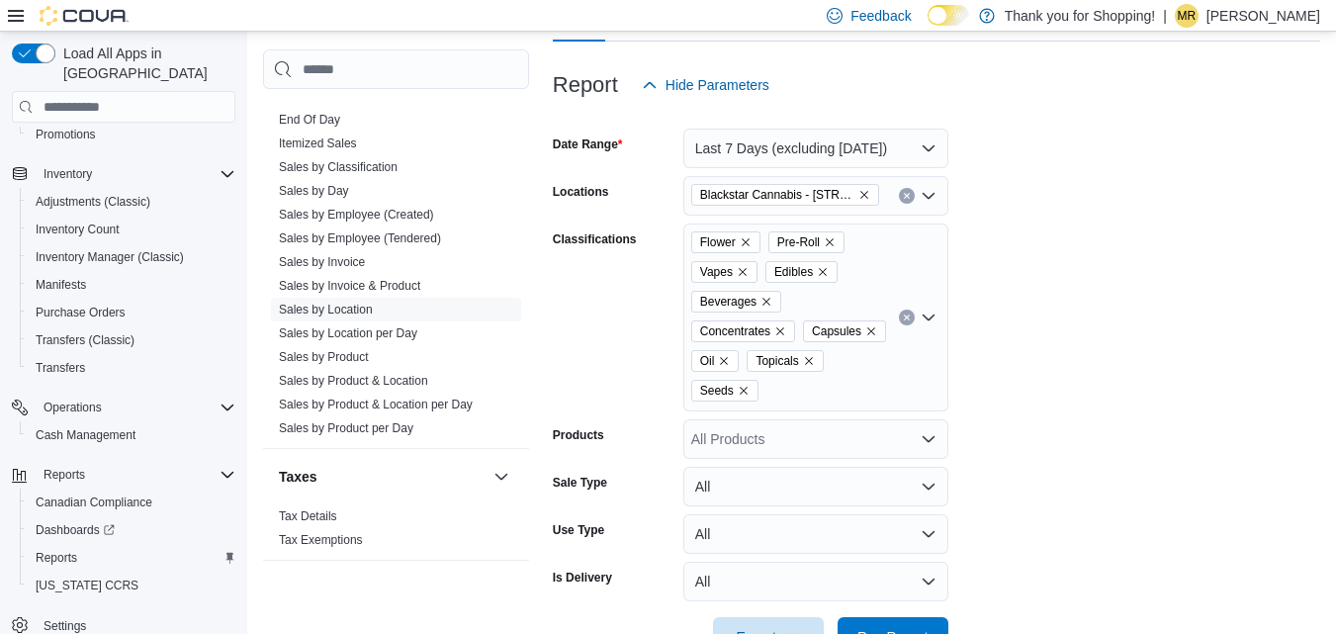
scroll to position [293, 0]
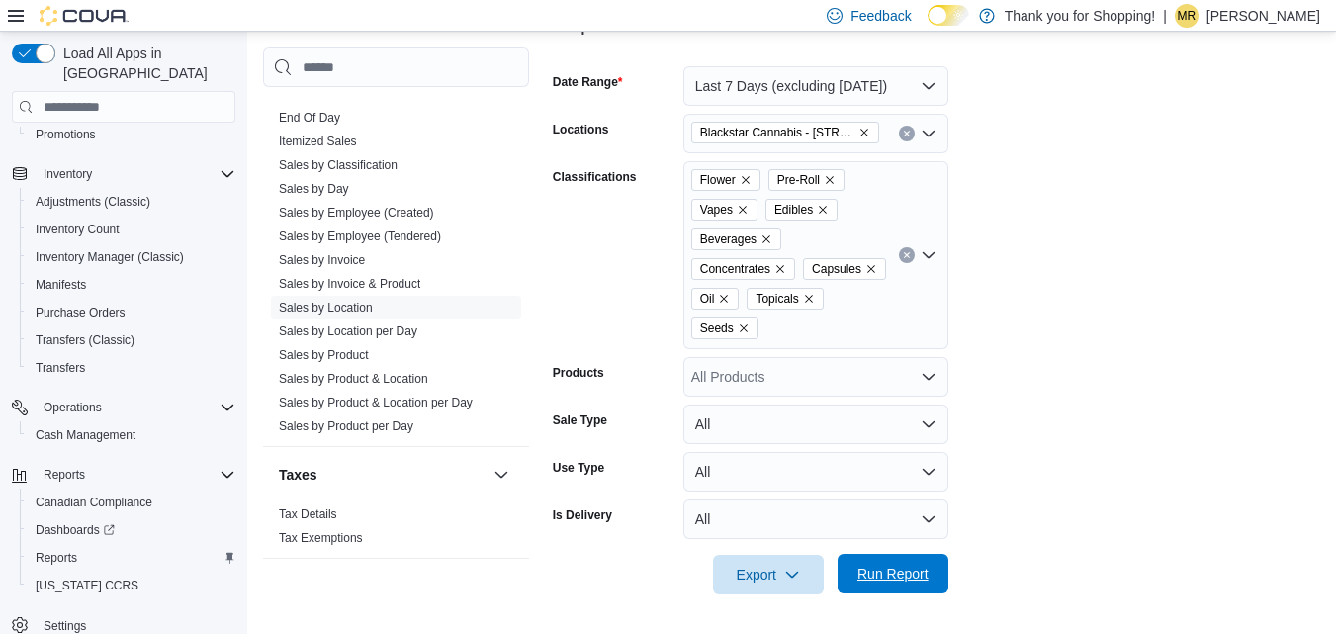
click at [888, 569] on span "Run Report" at bounding box center [893, 574] width 71 height 20
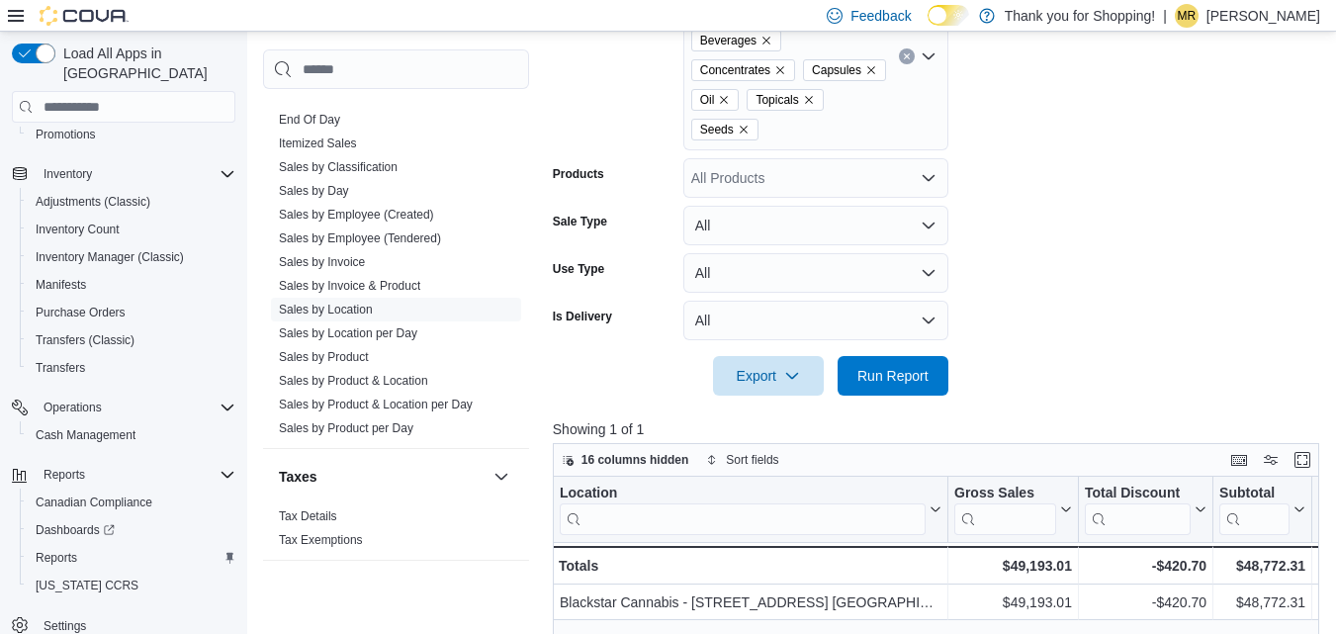
scroll to position [491, 0]
click at [1019, 568] on div "$49,193.01" at bounding box center [1014, 567] width 118 height 24
copy div "49,193.01"
click at [1172, 569] on div "-$420.70" at bounding box center [1146, 567] width 122 height 24
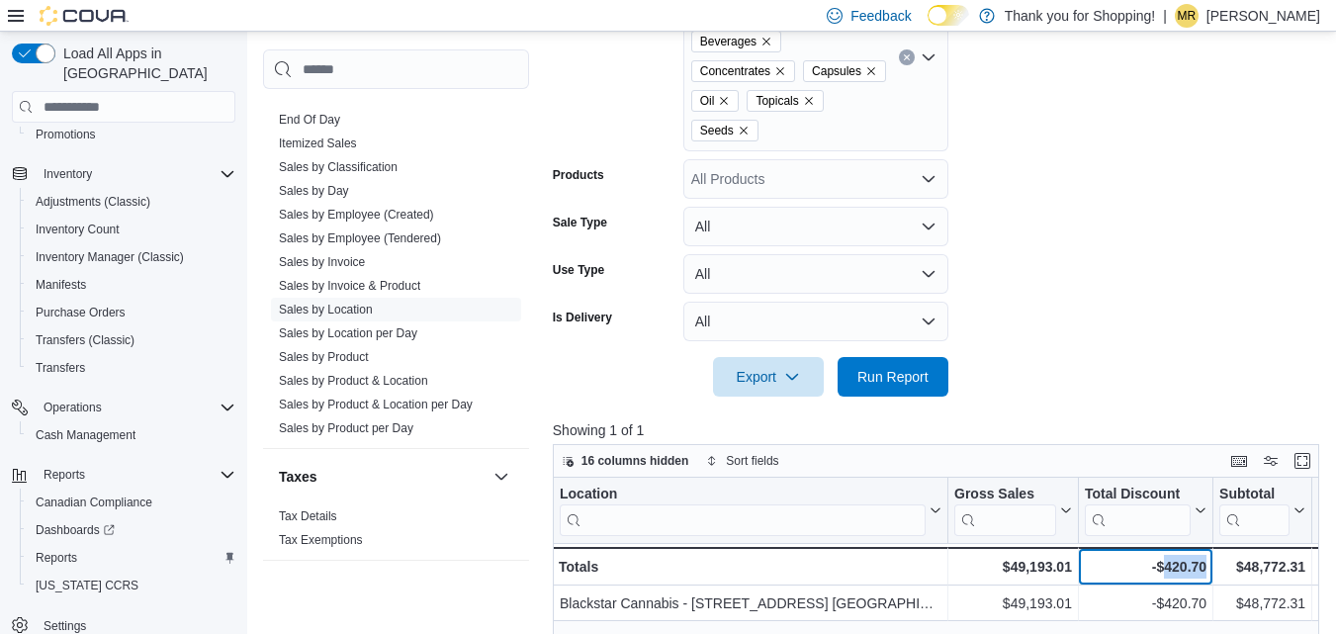
click at [1172, 569] on div "-$420.70" at bounding box center [1146, 567] width 122 height 24
copy div "420.70"
click at [1281, 567] on div "$48,772.31" at bounding box center [1263, 567] width 86 height 24
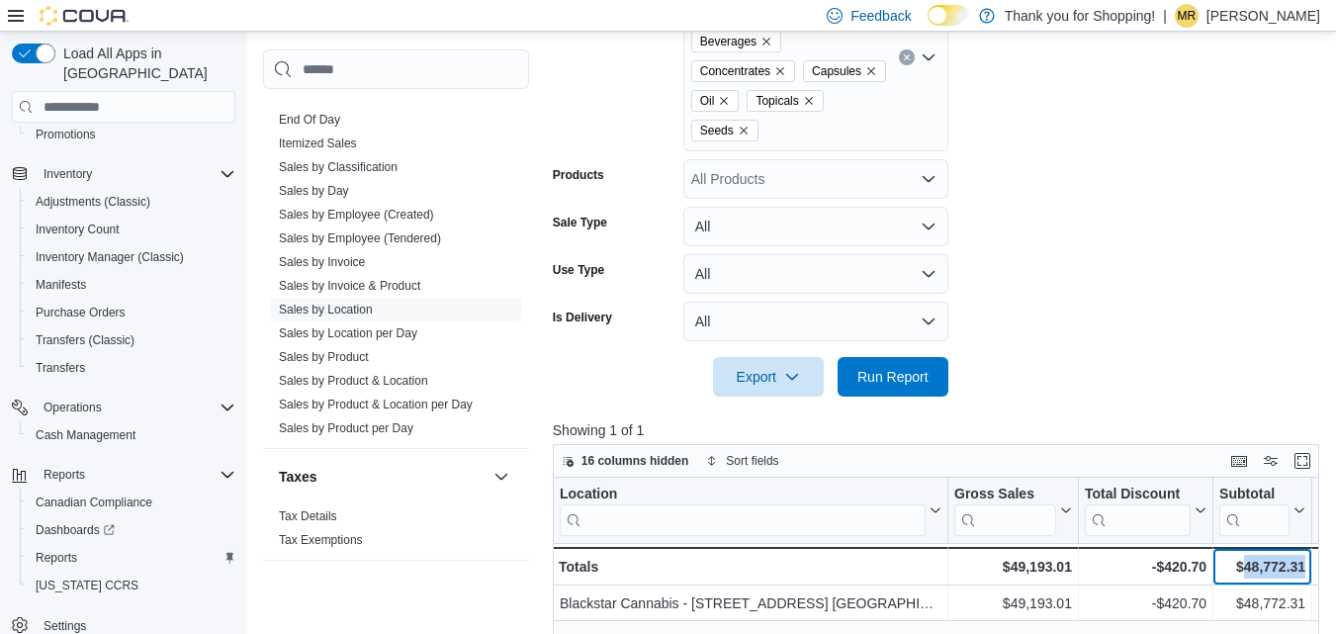
click at [1281, 567] on div "$48,772.31" at bounding box center [1263, 567] width 86 height 24
copy div "48,772.31"
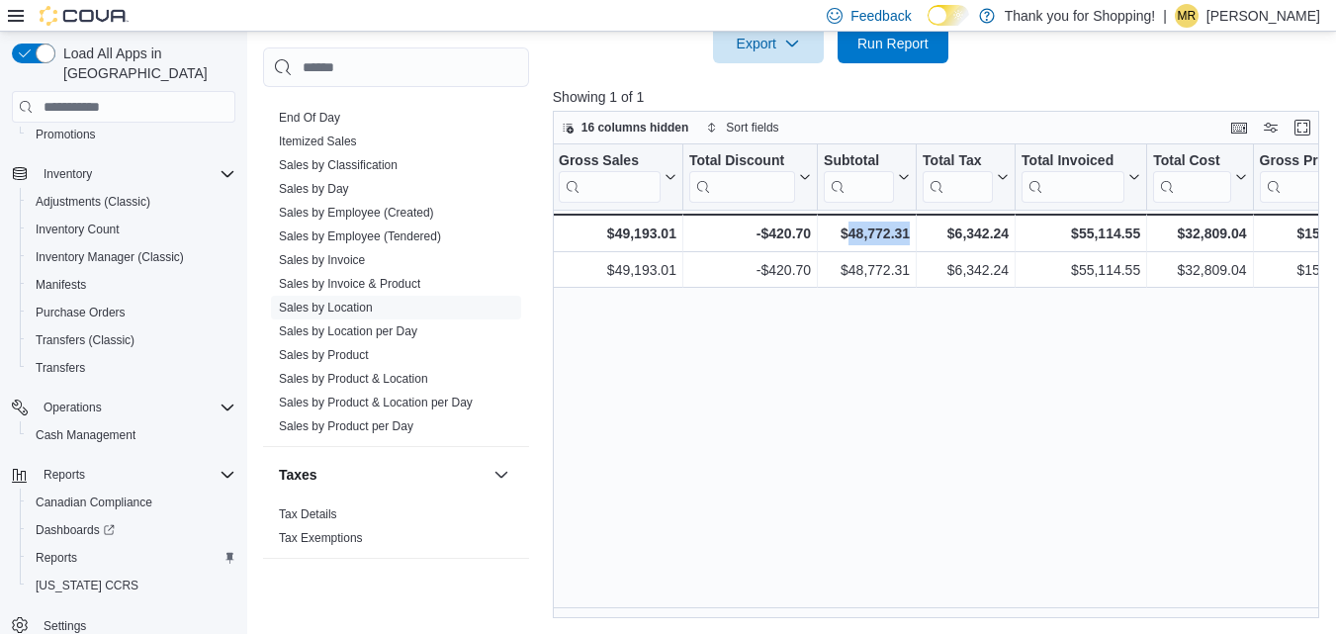
scroll to position [0, 511]
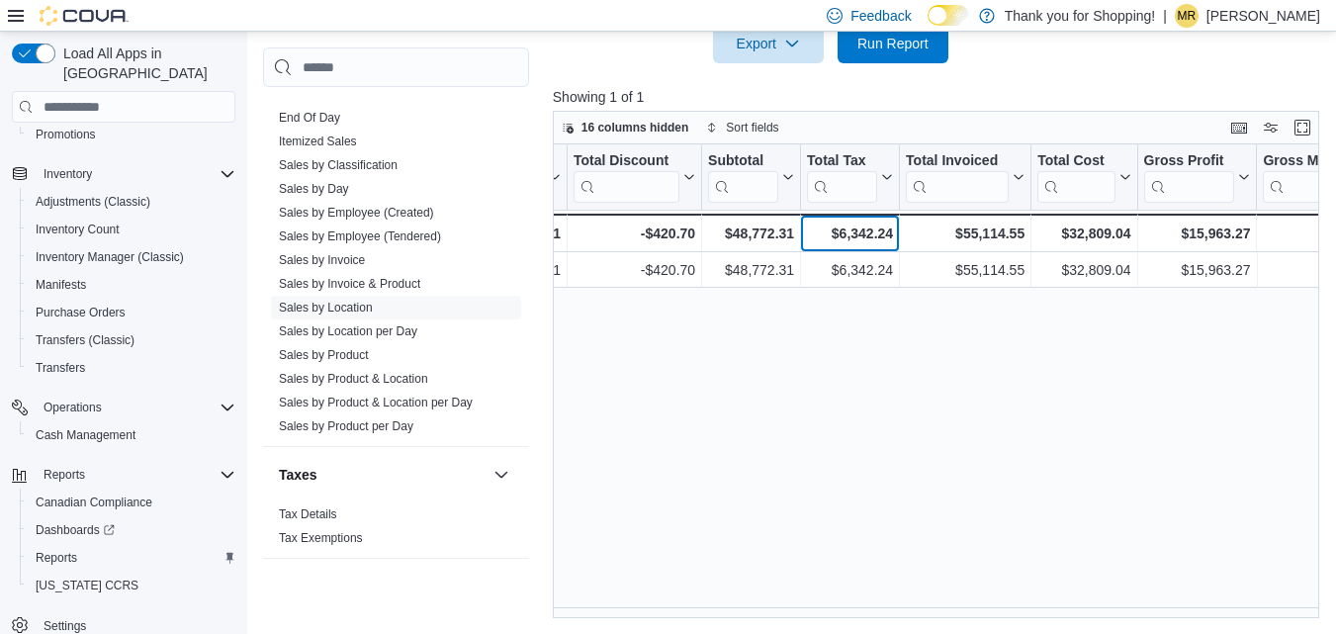
click at [873, 239] on div "$6,342.24" at bounding box center [850, 234] width 86 height 24
copy div "6,342.24"
click at [984, 231] on div "$55,114.55" at bounding box center [965, 234] width 119 height 24
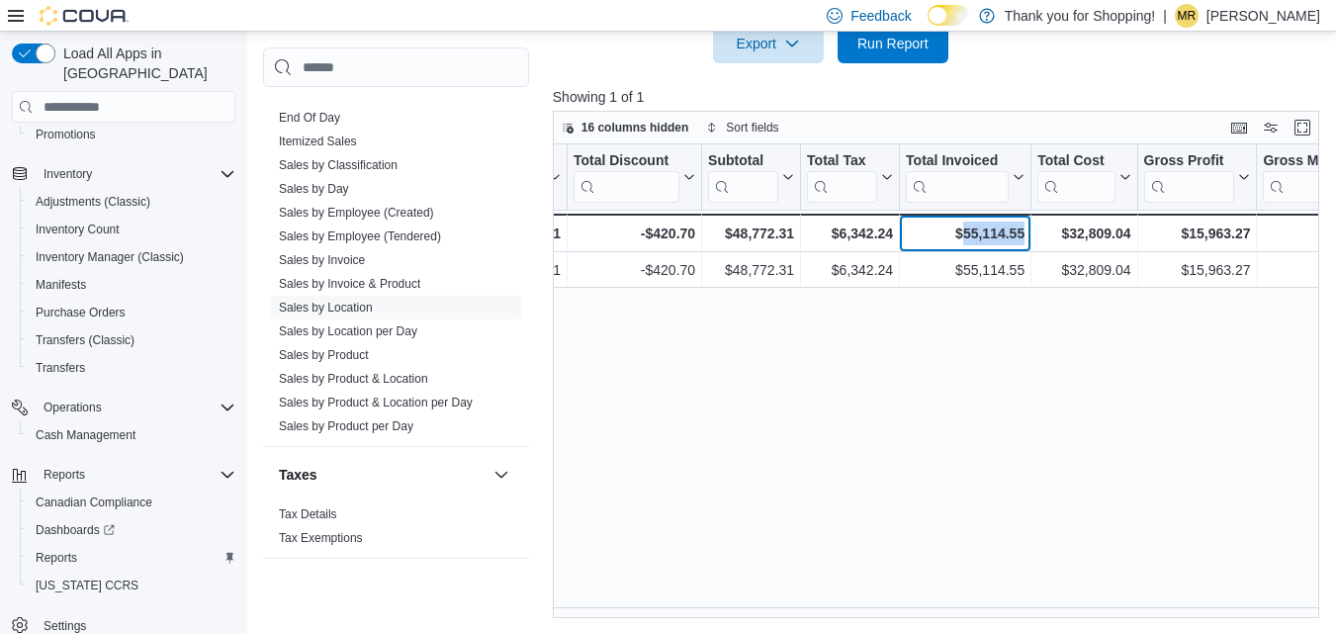
copy div "55,114.55"
click at [1085, 232] on div "$32,809.04" at bounding box center [1084, 234] width 93 height 24
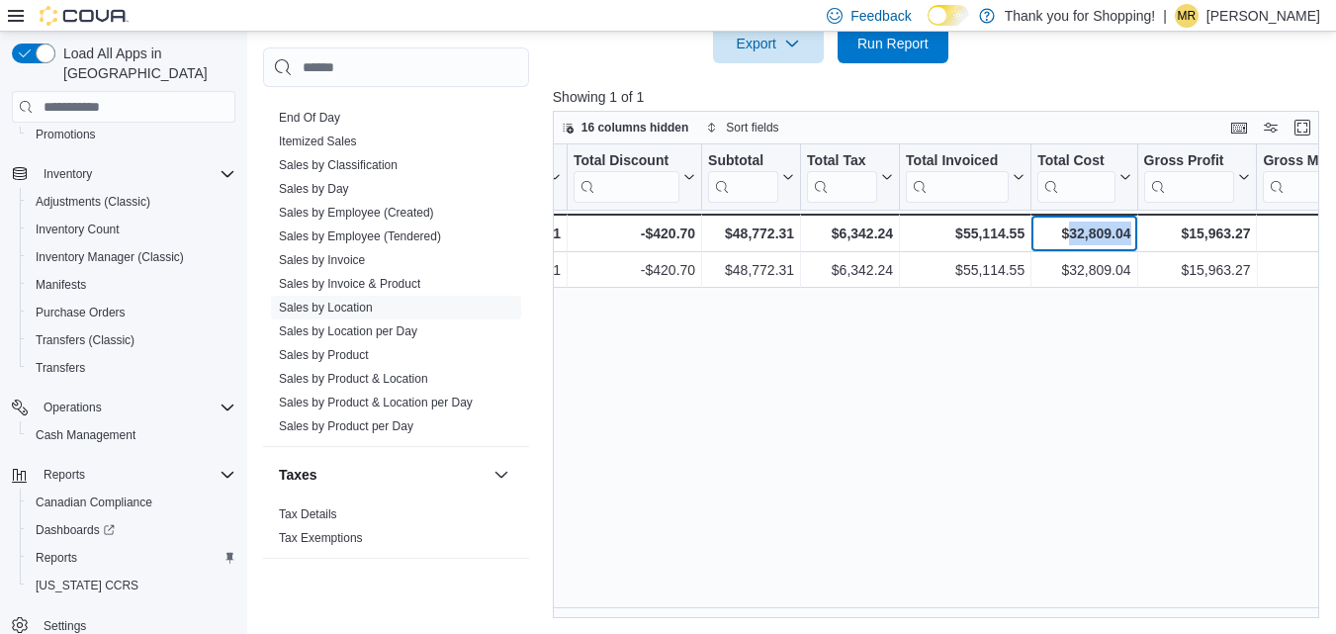
click at [1085, 232] on div "$32,809.04" at bounding box center [1084, 234] width 93 height 24
copy div "32,809.04"
click at [1210, 221] on div "$15,963.27 - Gross Profit, column 8, row 2" at bounding box center [1198, 233] width 120 height 39
click at [1207, 230] on div "$15,963.27" at bounding box center [1196, 234] width 107 height 24
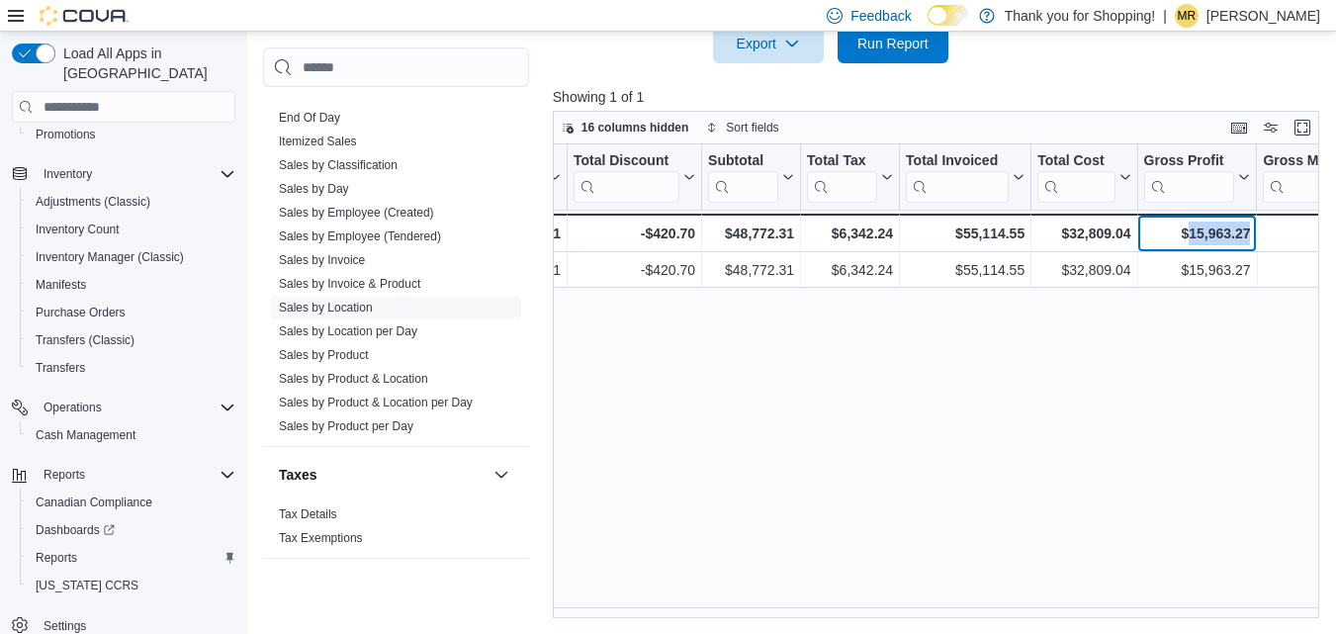
copy div "15,963.27"
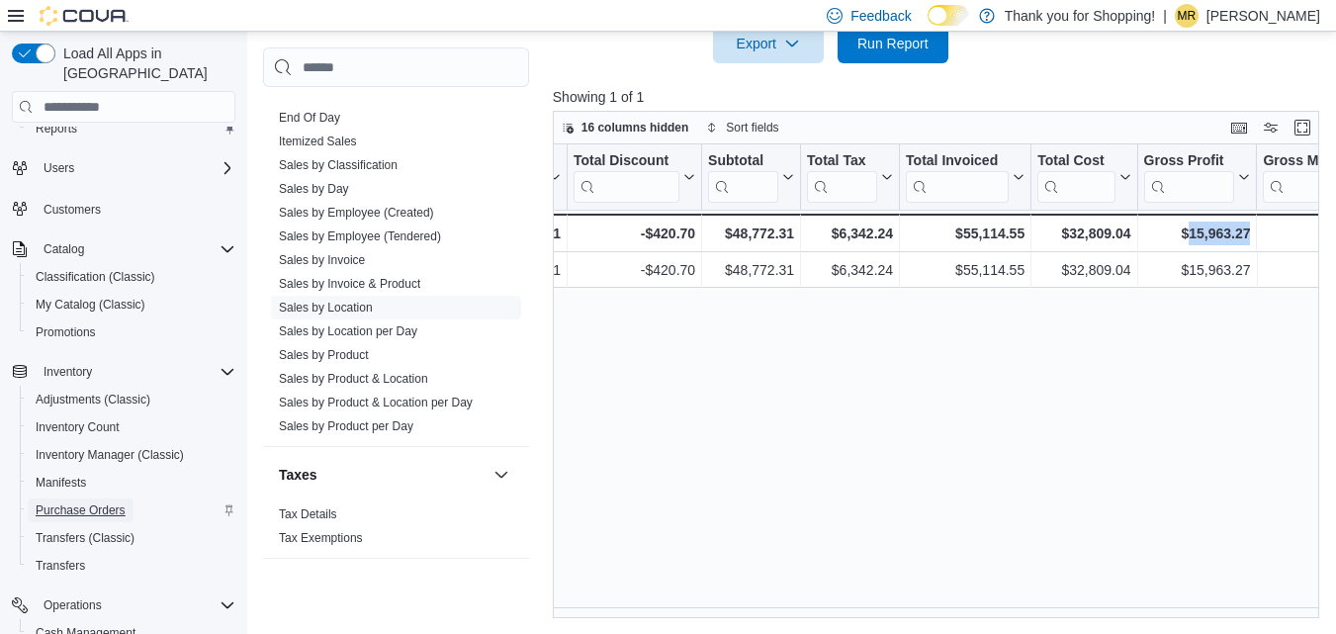
click at [115, 502] on span "Purchase Orders" at bounding box center [81, 510] width 90 height 16
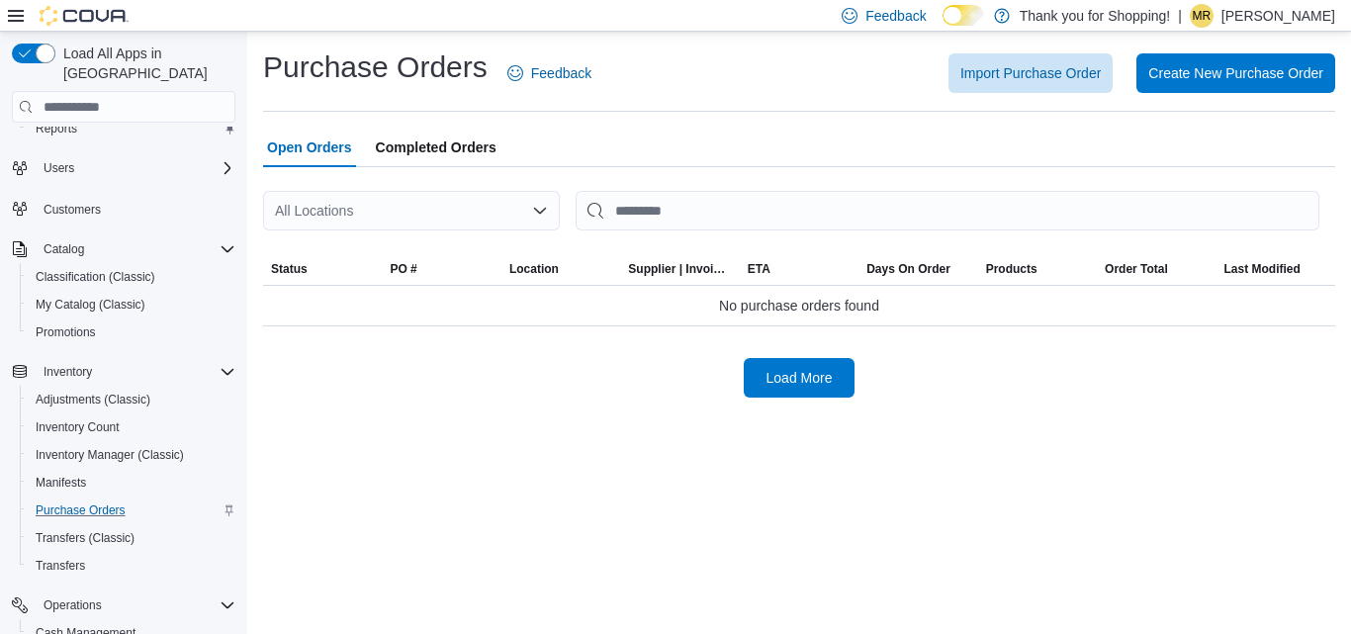
click at [470, 139] on span "Completed Orders" at bounding box center [436, 148] width 121 height 40
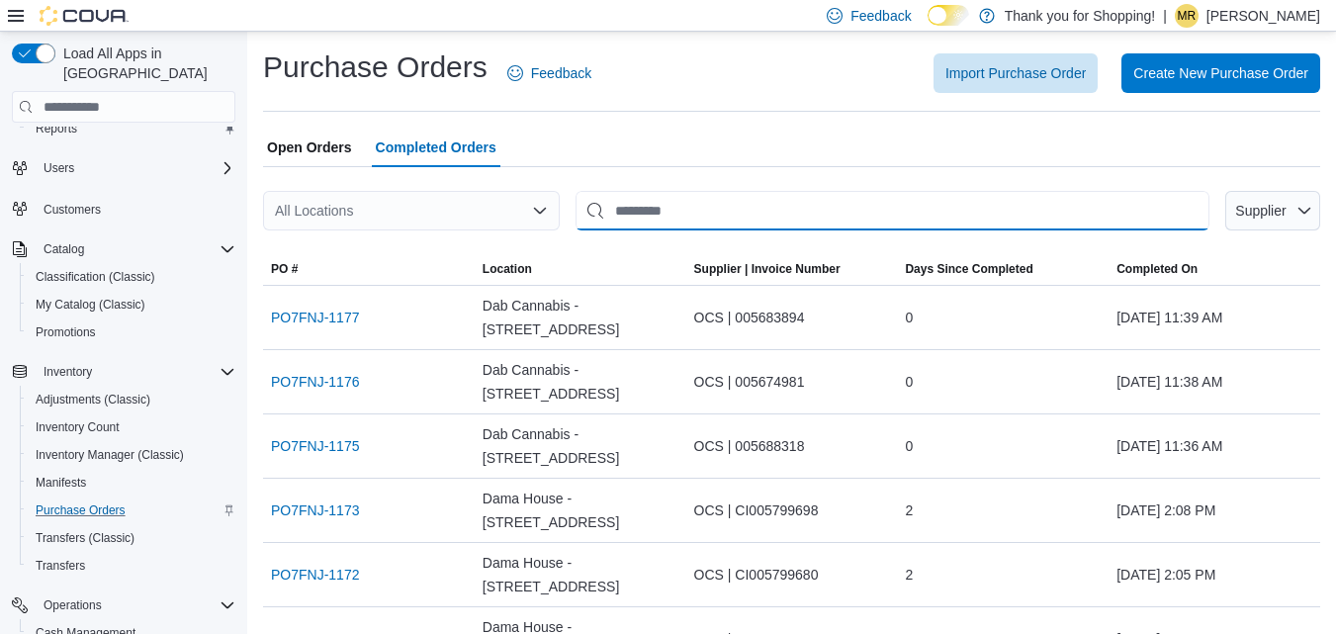
click at [632, 207] on input "This is a search bar. After typing your query, hit enter to filter the results …" at bounding box center [893, 211] width 634 height 40
type input "****"
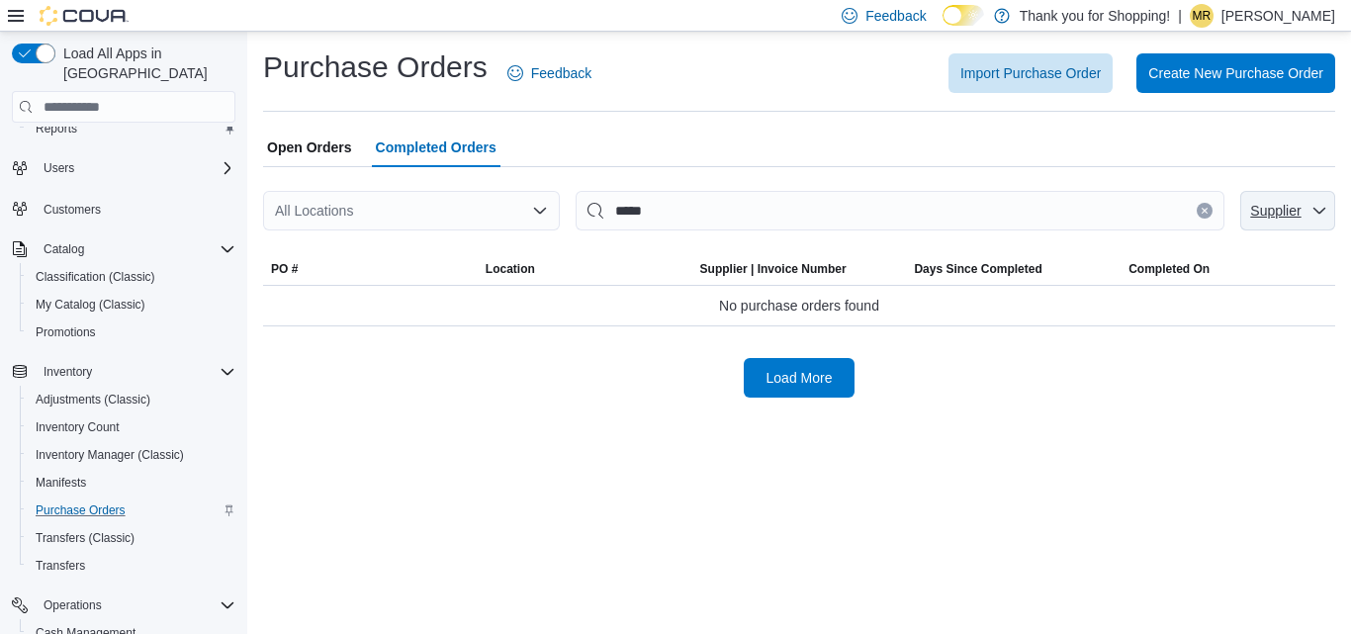
click at [1292, 218] on span "Supplier" at bounding box center [1275, 211] width 50 height 16
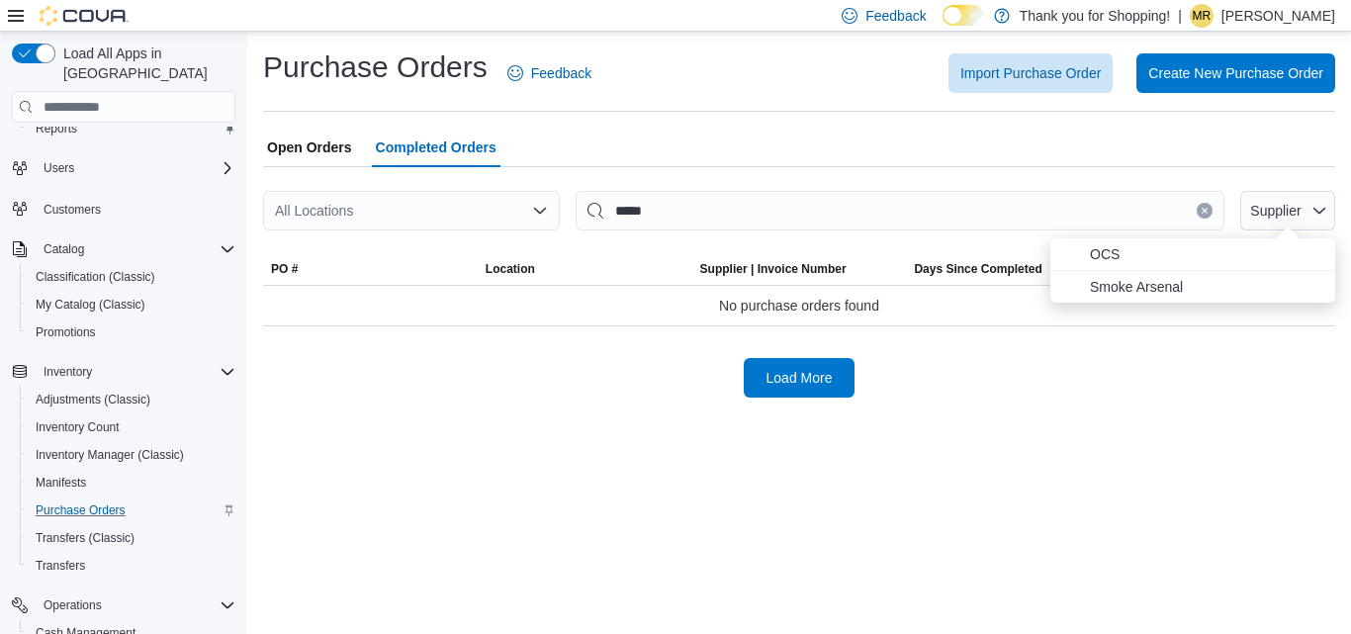
click at [954, 138] on div "Open Orders Completed Orders" at bounding box center [799, 148] width 1072 height 40
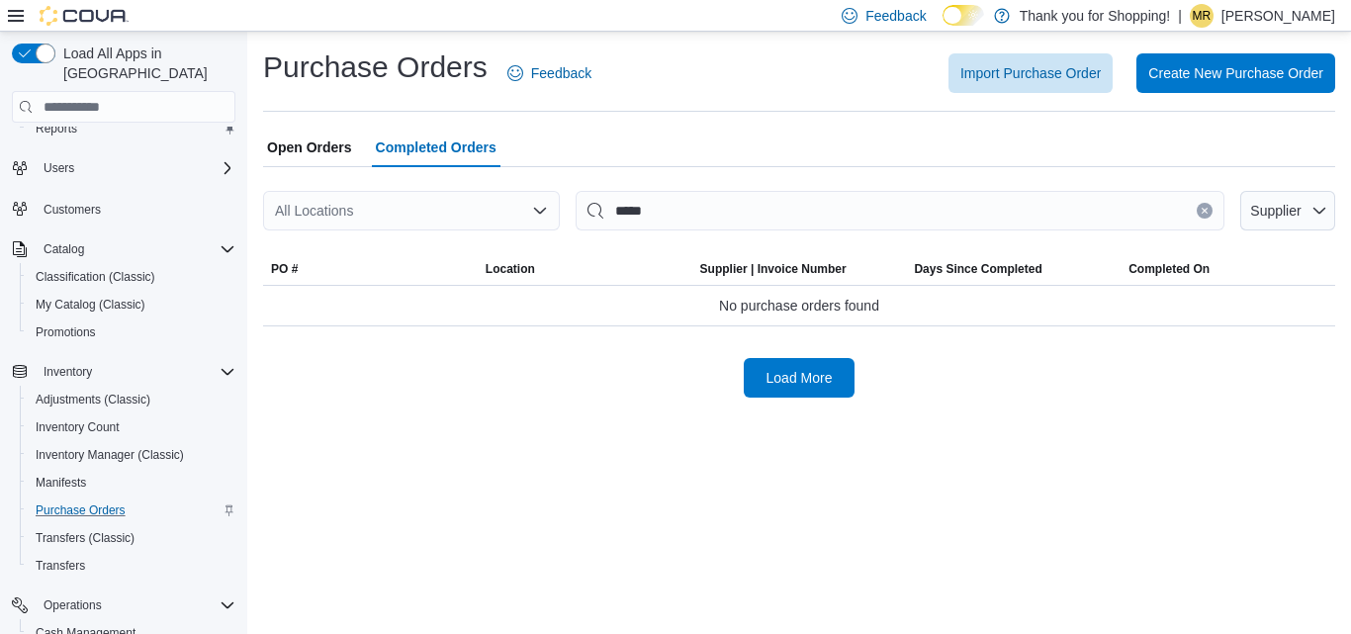
click at [1203, 214] on icon "Clear input" at bounding box center [1204, 211] width 5 height 5
